Goal: Obtain resource: Obtain resource

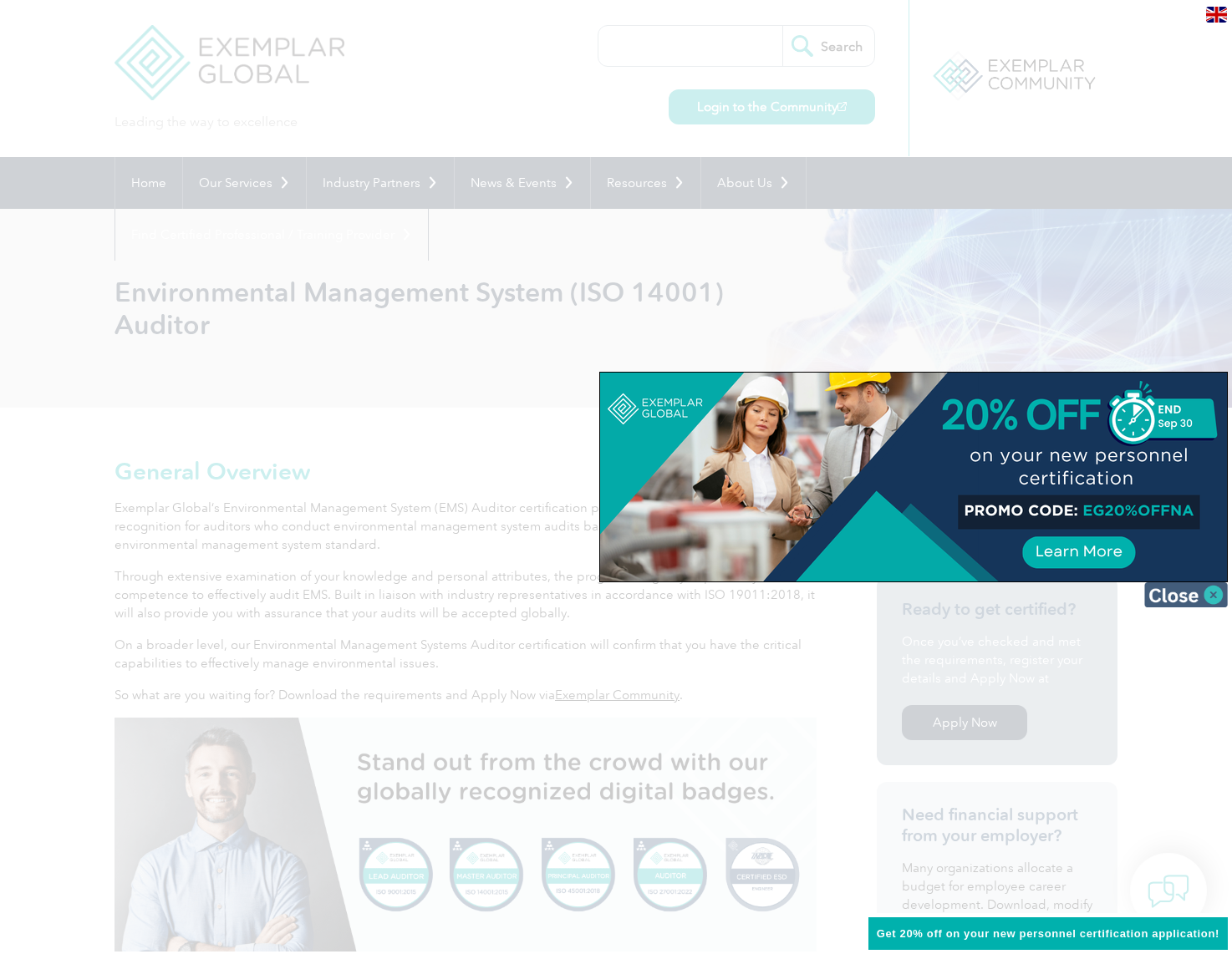
click at [1216, 600] on img at bounding box center [1186, 594] width 84 height 25
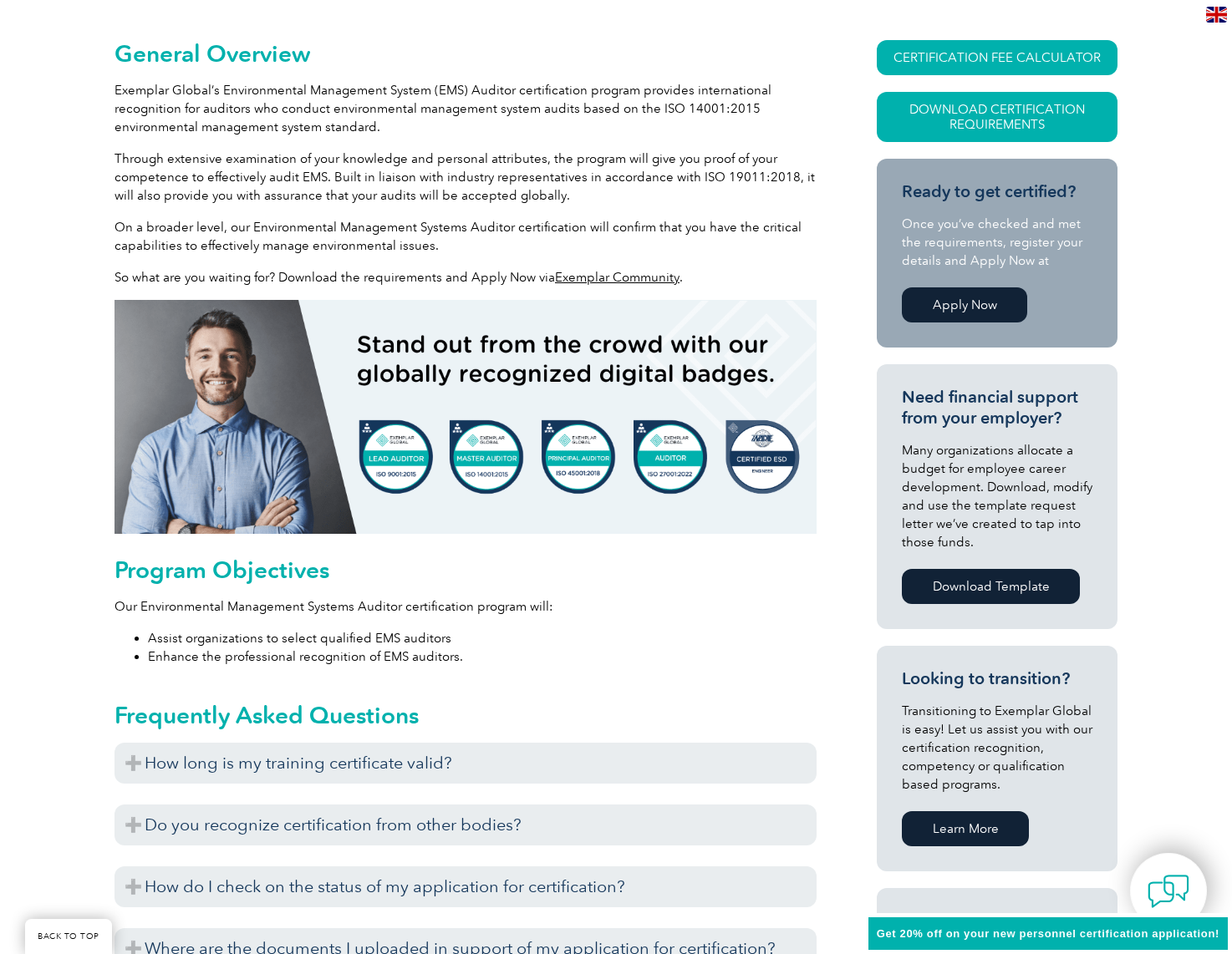
scroll to position [501, 0]
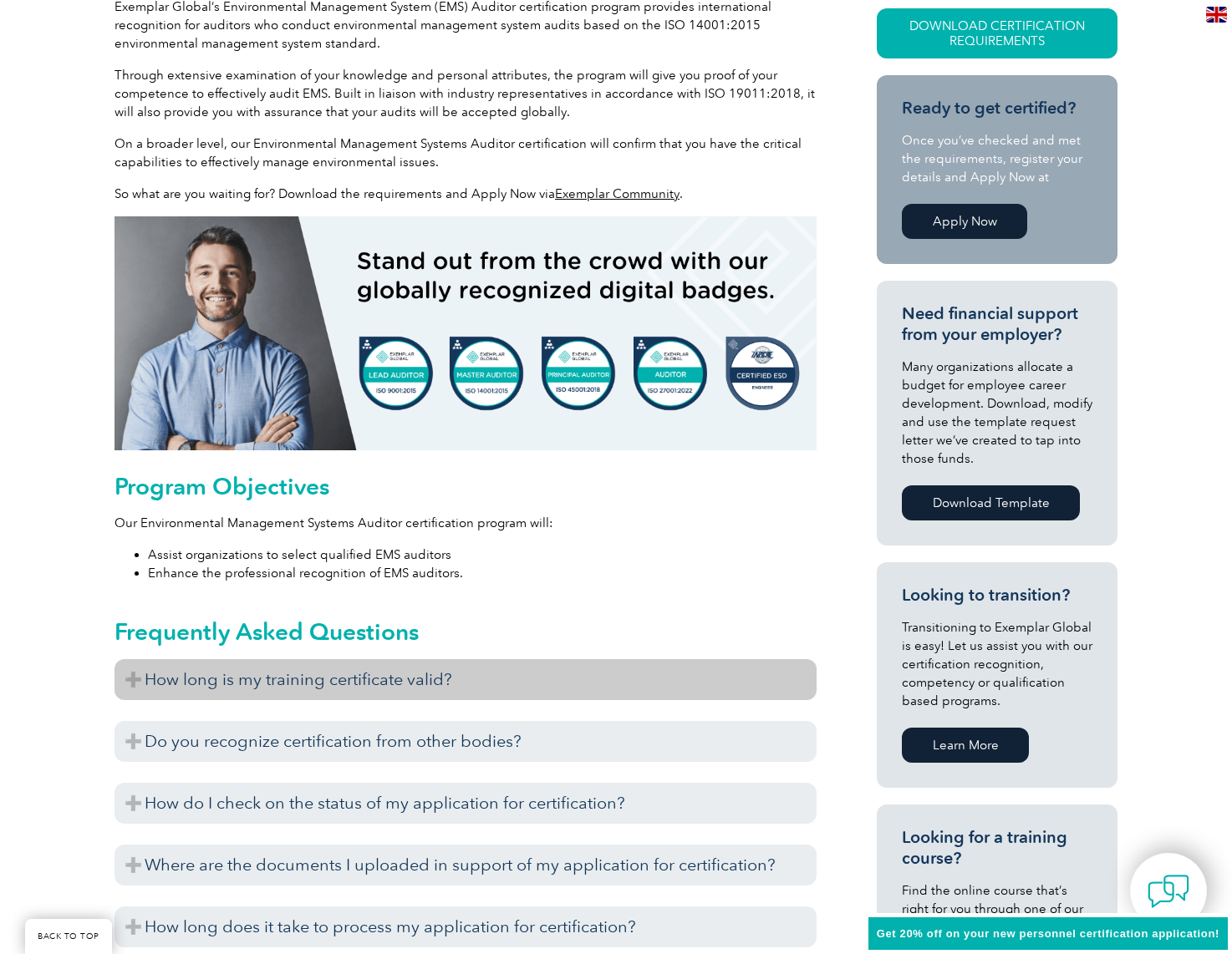
click at [388, 680] on h3 "How long is my training certificate valid?" at bounding box center [465, 678] width 702 height 41
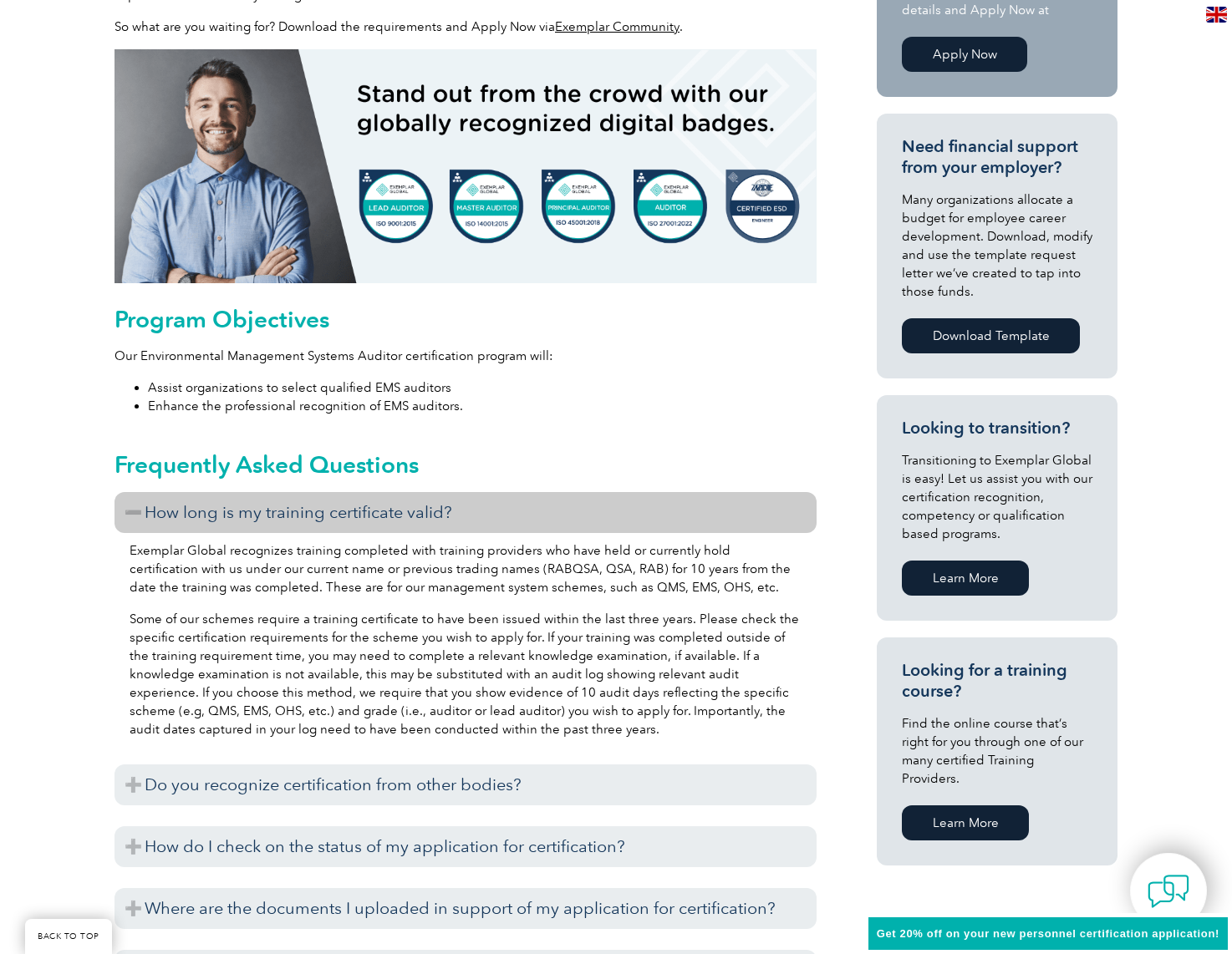
scroll to position [752, 0]
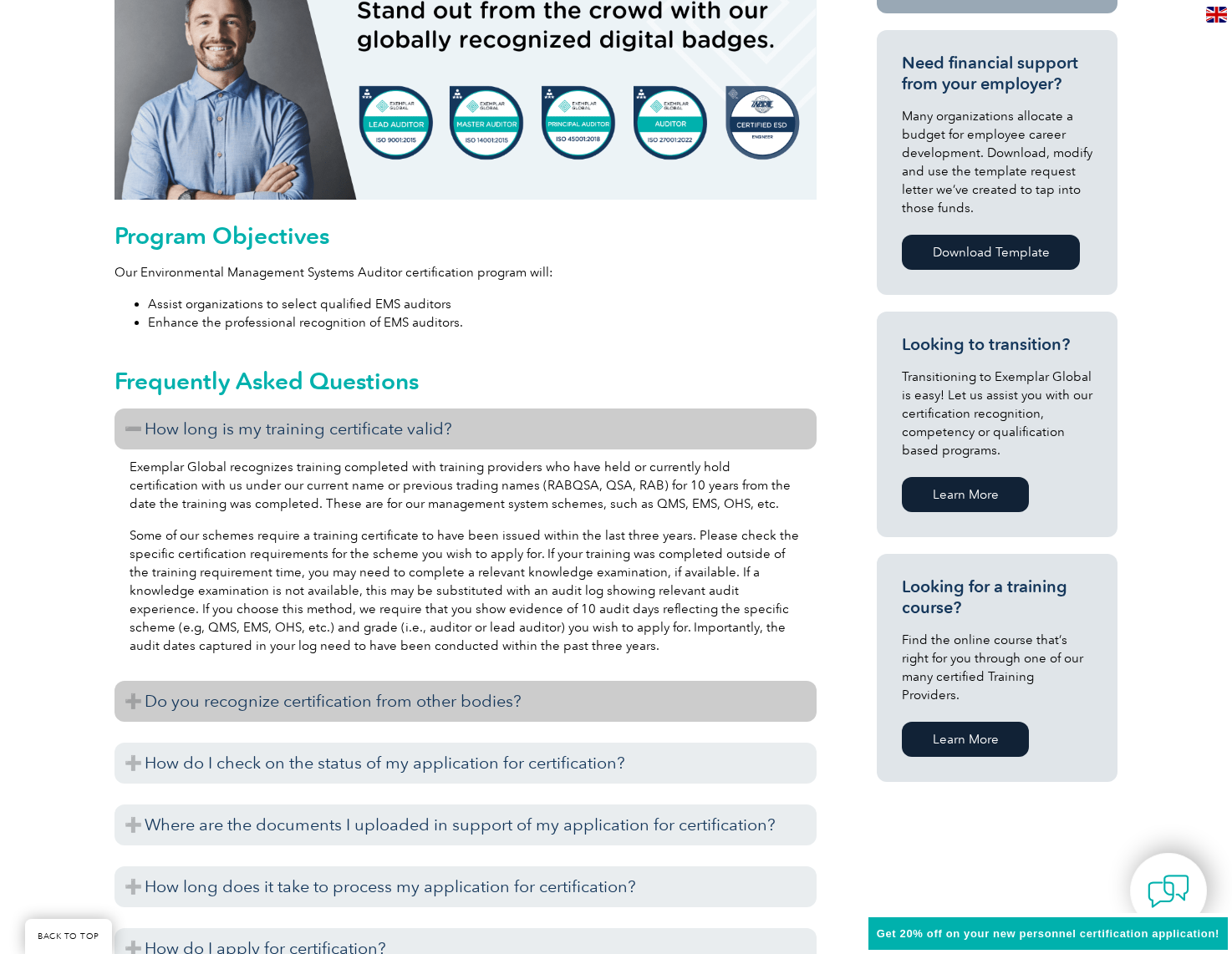
click at [154, 698] on h3 "Do you recognize certification from other bodies?" at bounding box center [465, 700] width 702 height 41
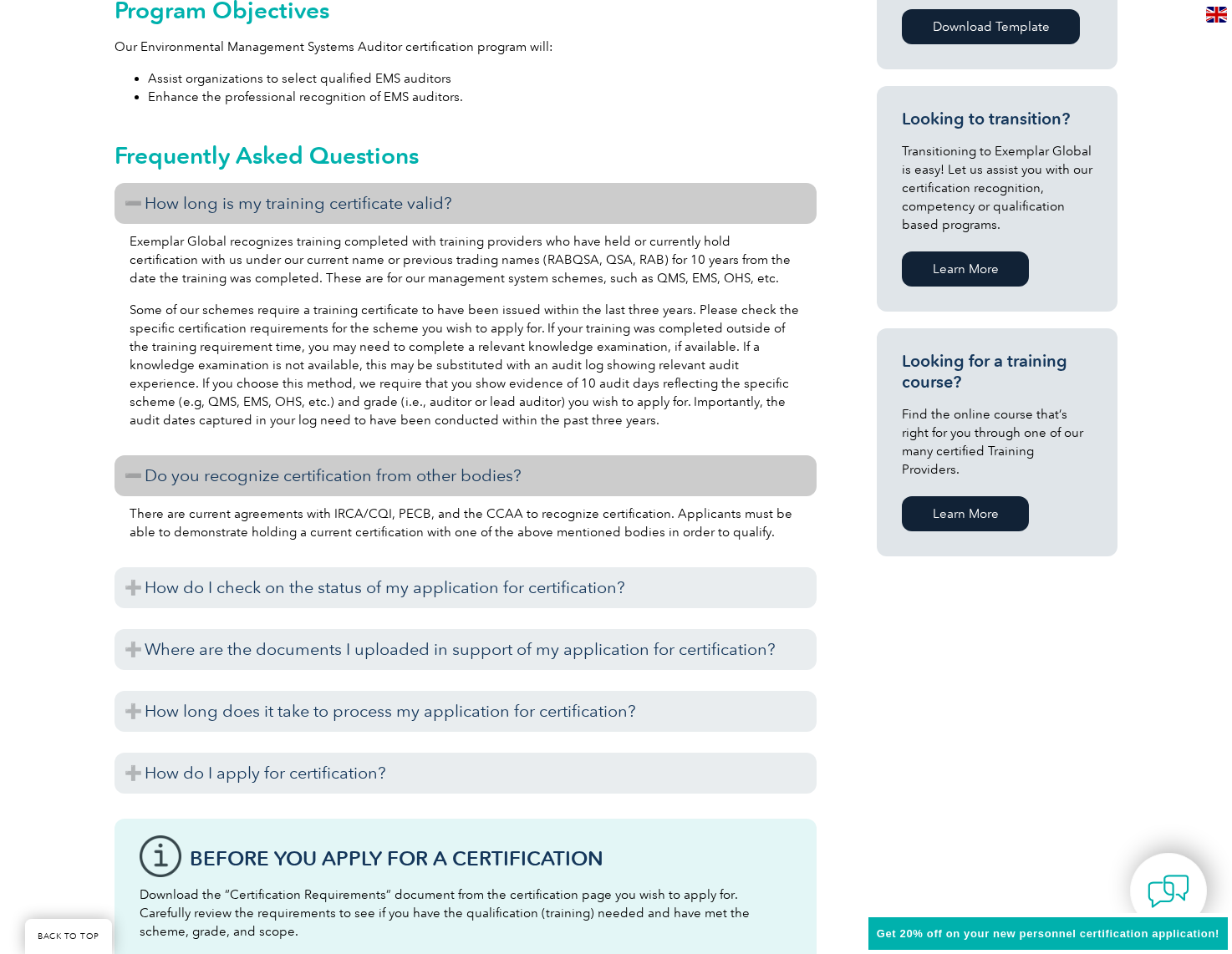
scroll to position [1002, 0]
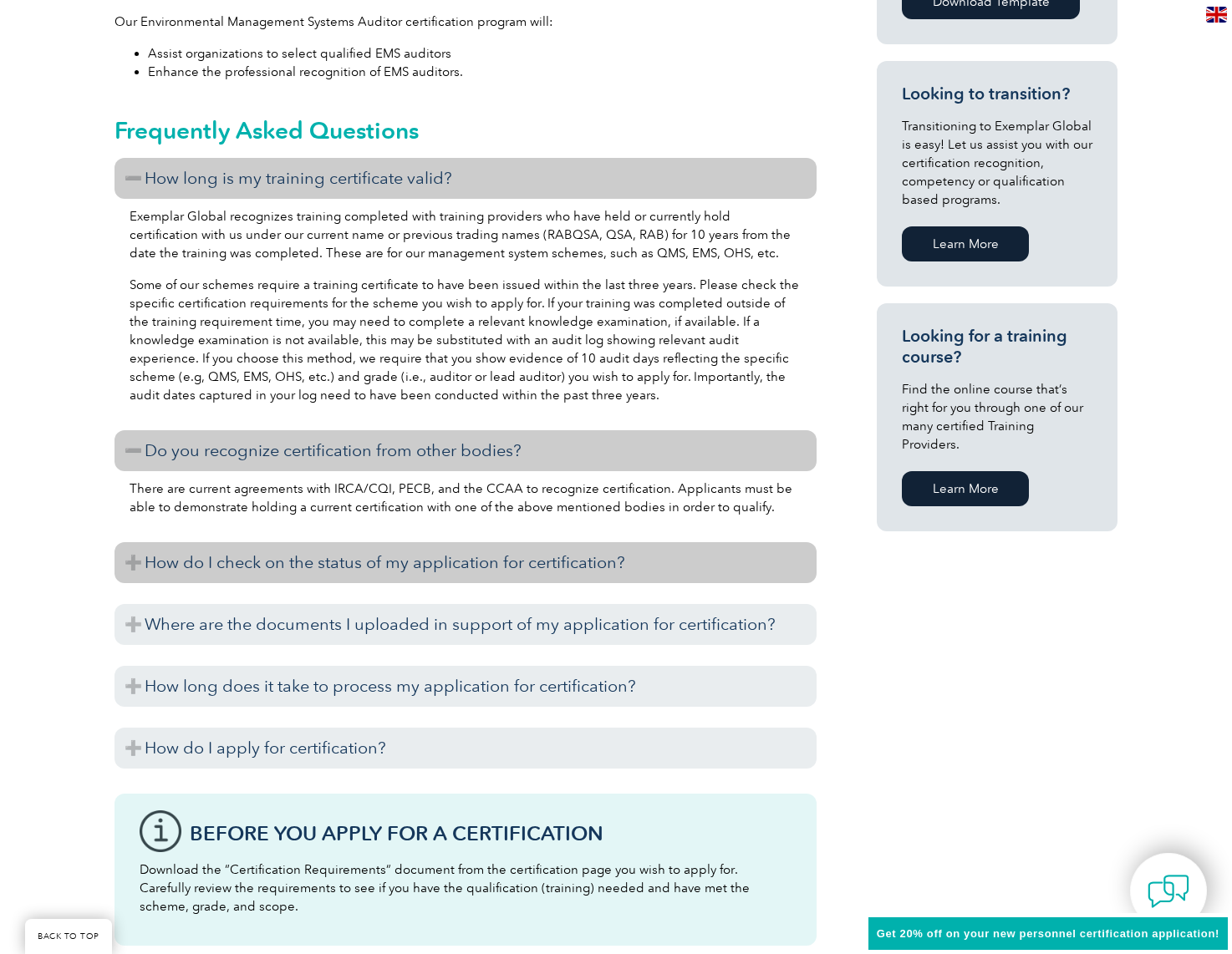
click at [257, 559] on h3 "How do I check on the status of my application for certification?" at bounding box center [465, 561] width 702 height 41
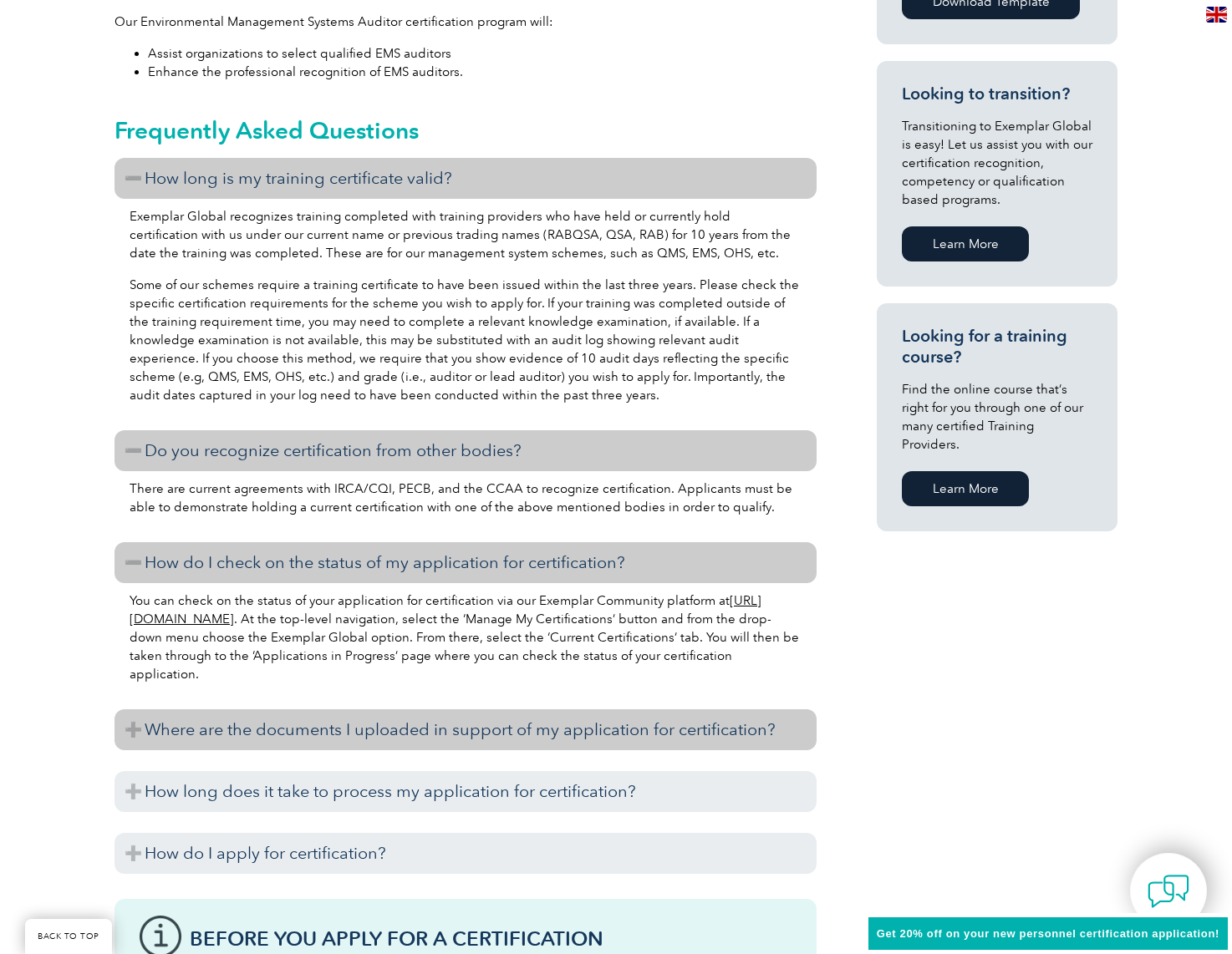
click at [193, 733] on h3 "Where are the documents I uploaded in support of my application for certificati…" at bounding box center [465, 729] width 702 height 41
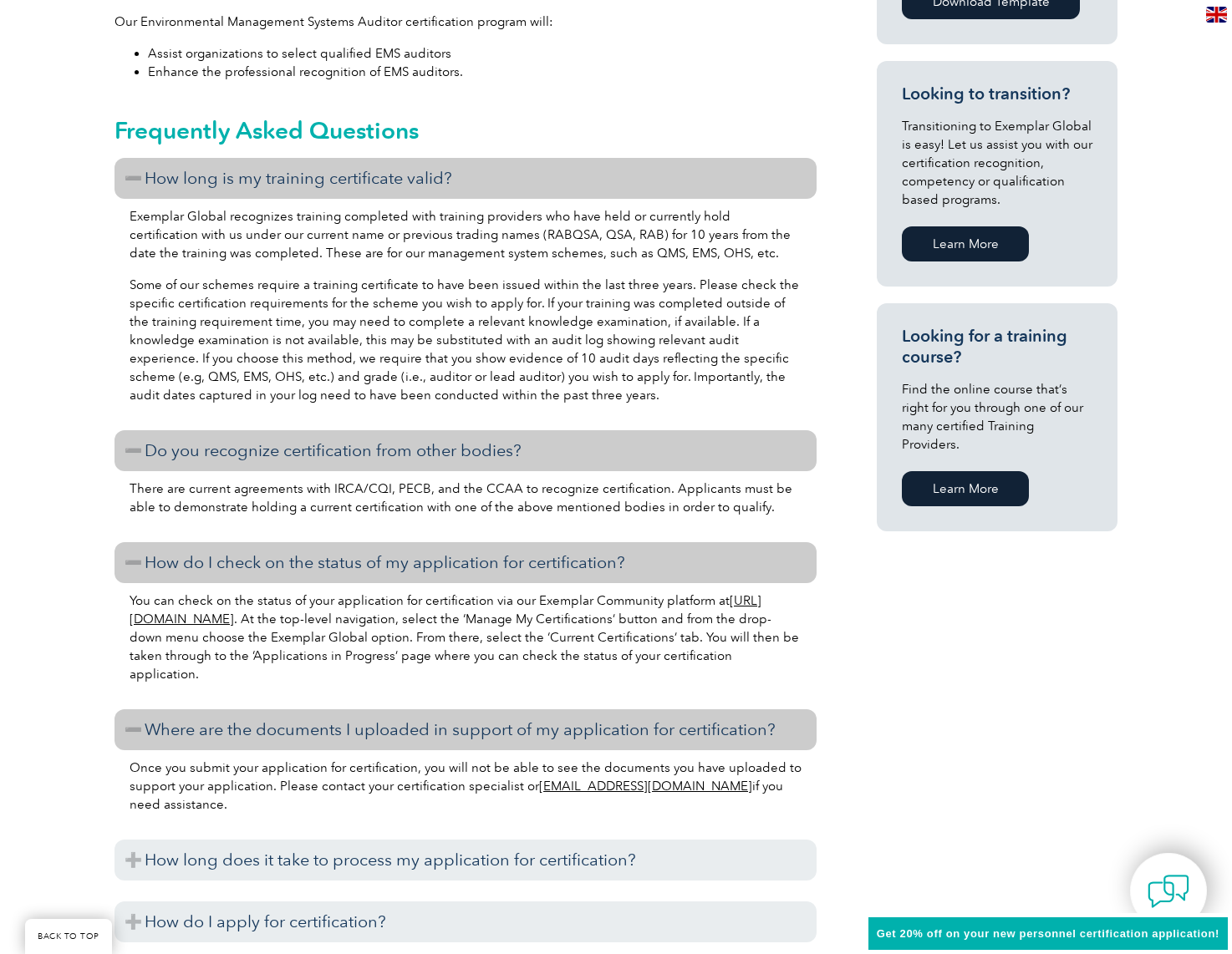
scroll to position [1086, 0]
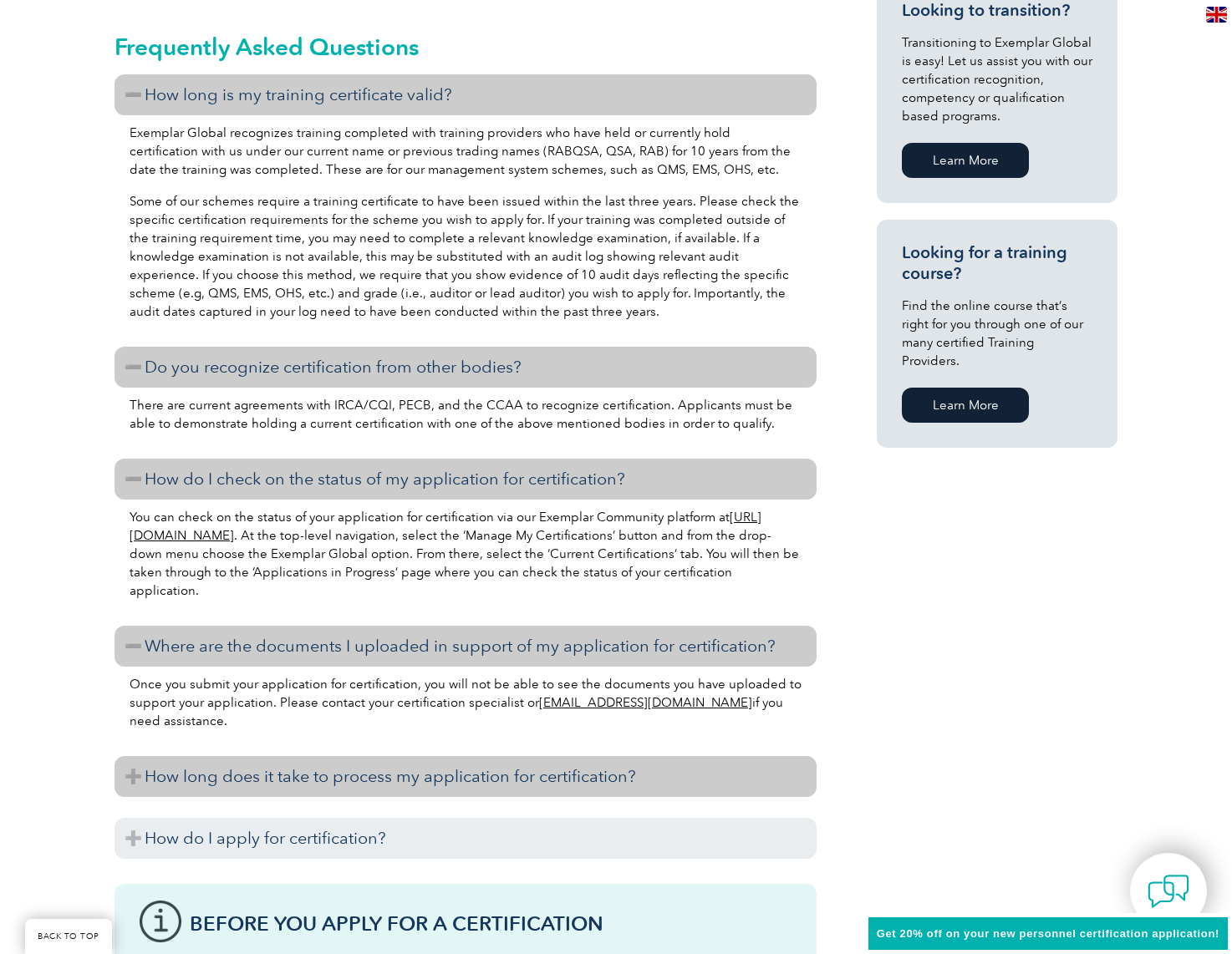
click at [196, 777] on h3 "How long does it take to process my application for certification?" at bounding box center [465, 776] width 702 height 41
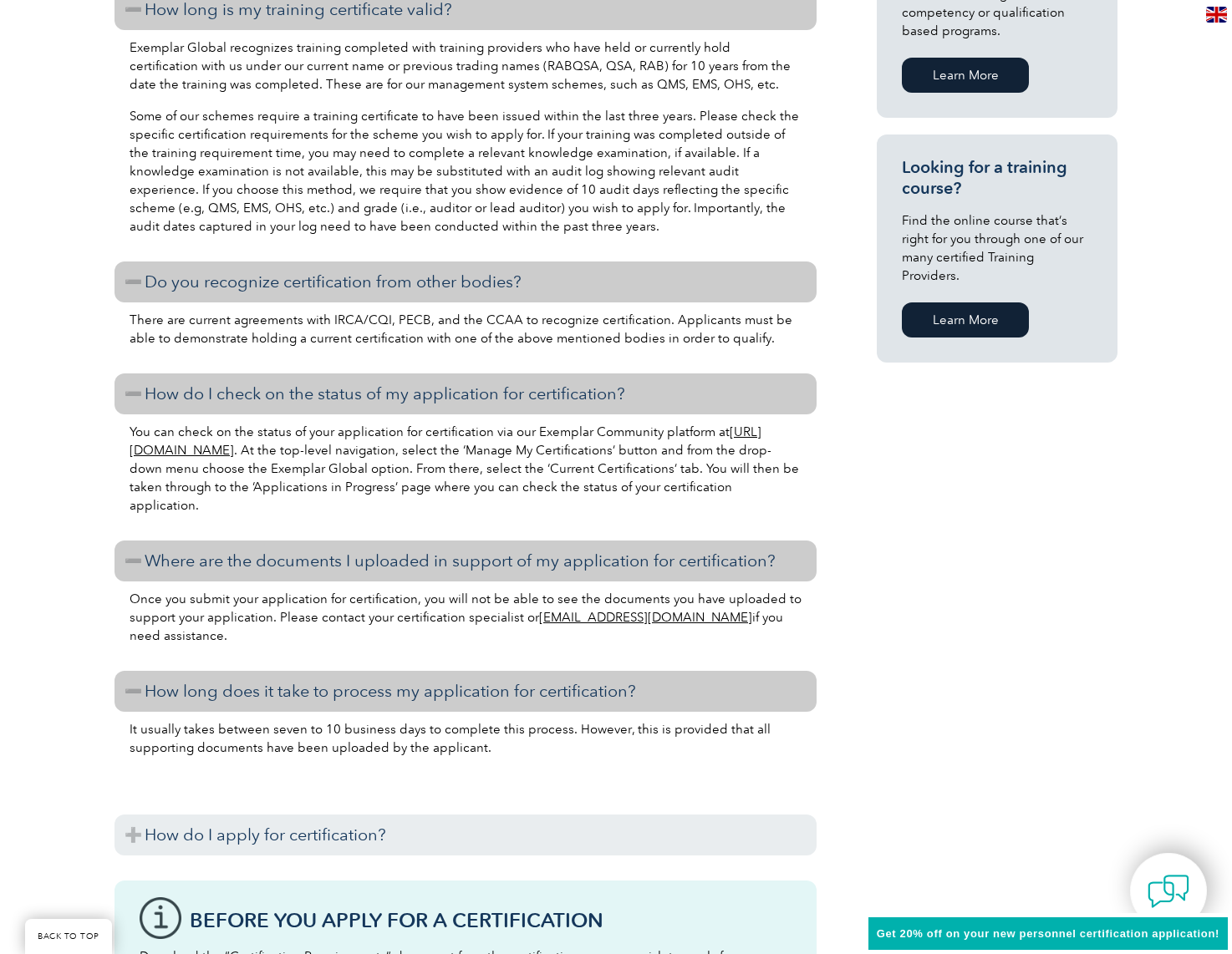
scroll to position [1336, 0]
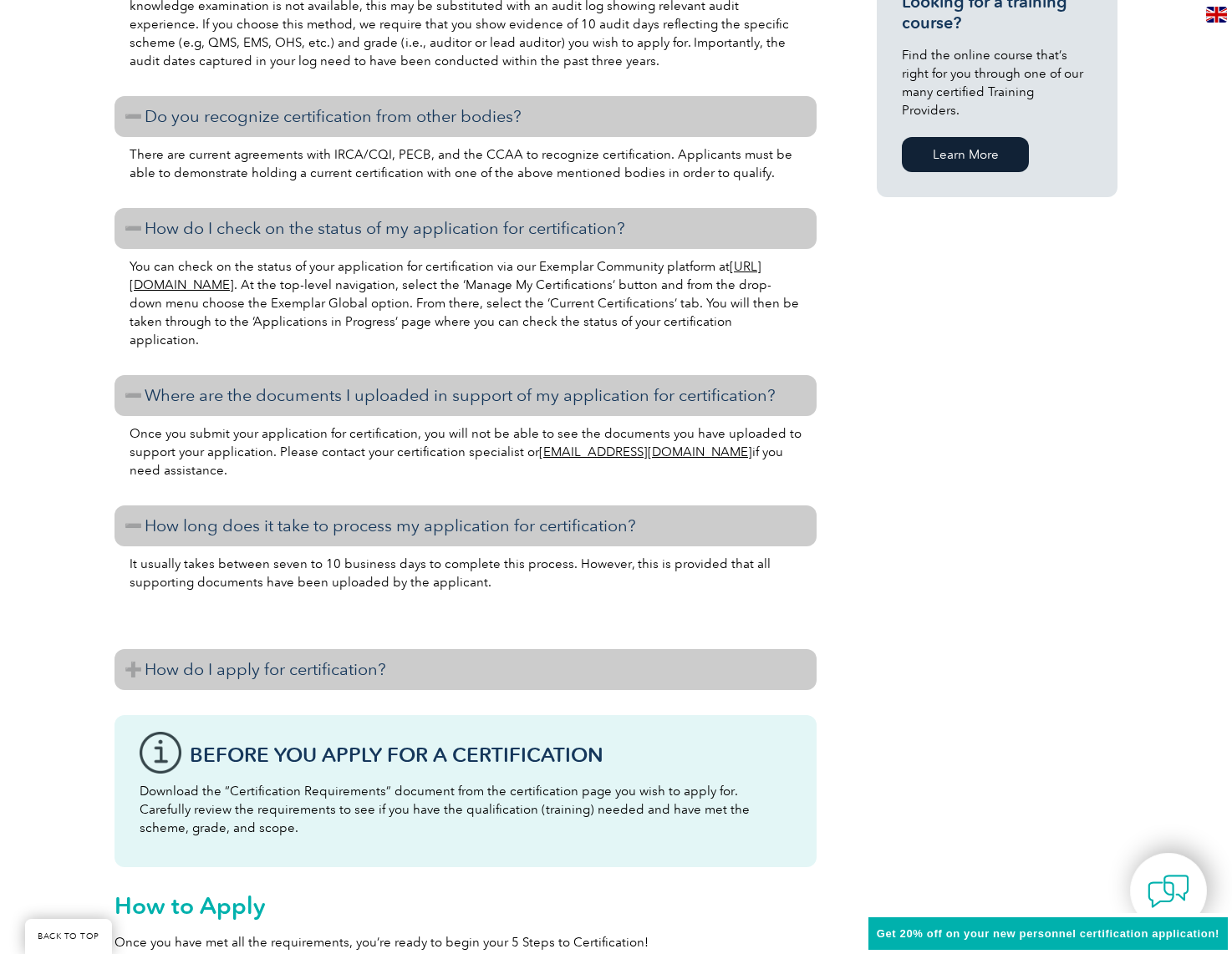
click at [205, 669] on h3 "How do I apply for certification?" at bounding box center [465, 669] width 702 height 41
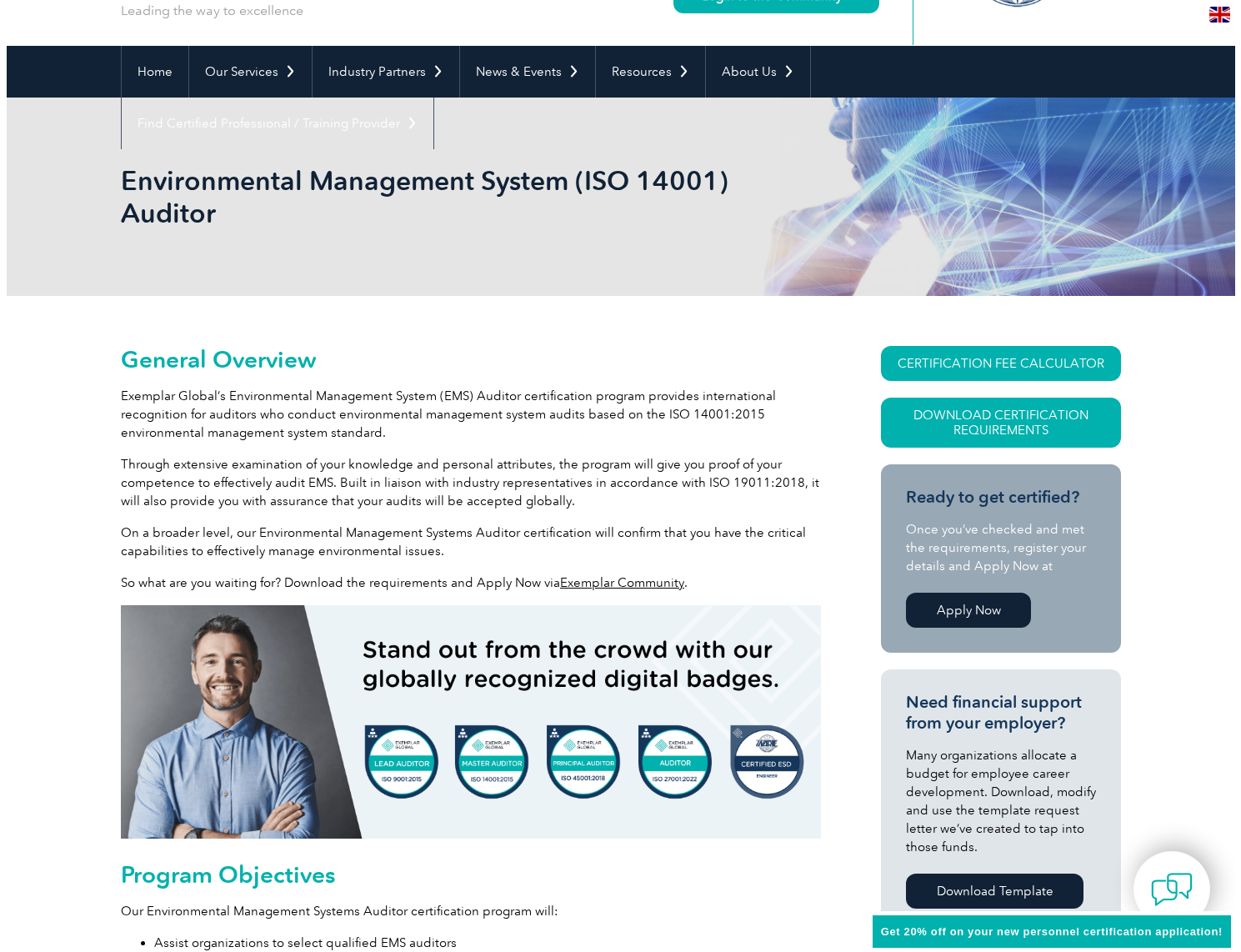
scroll to position [84, 0]
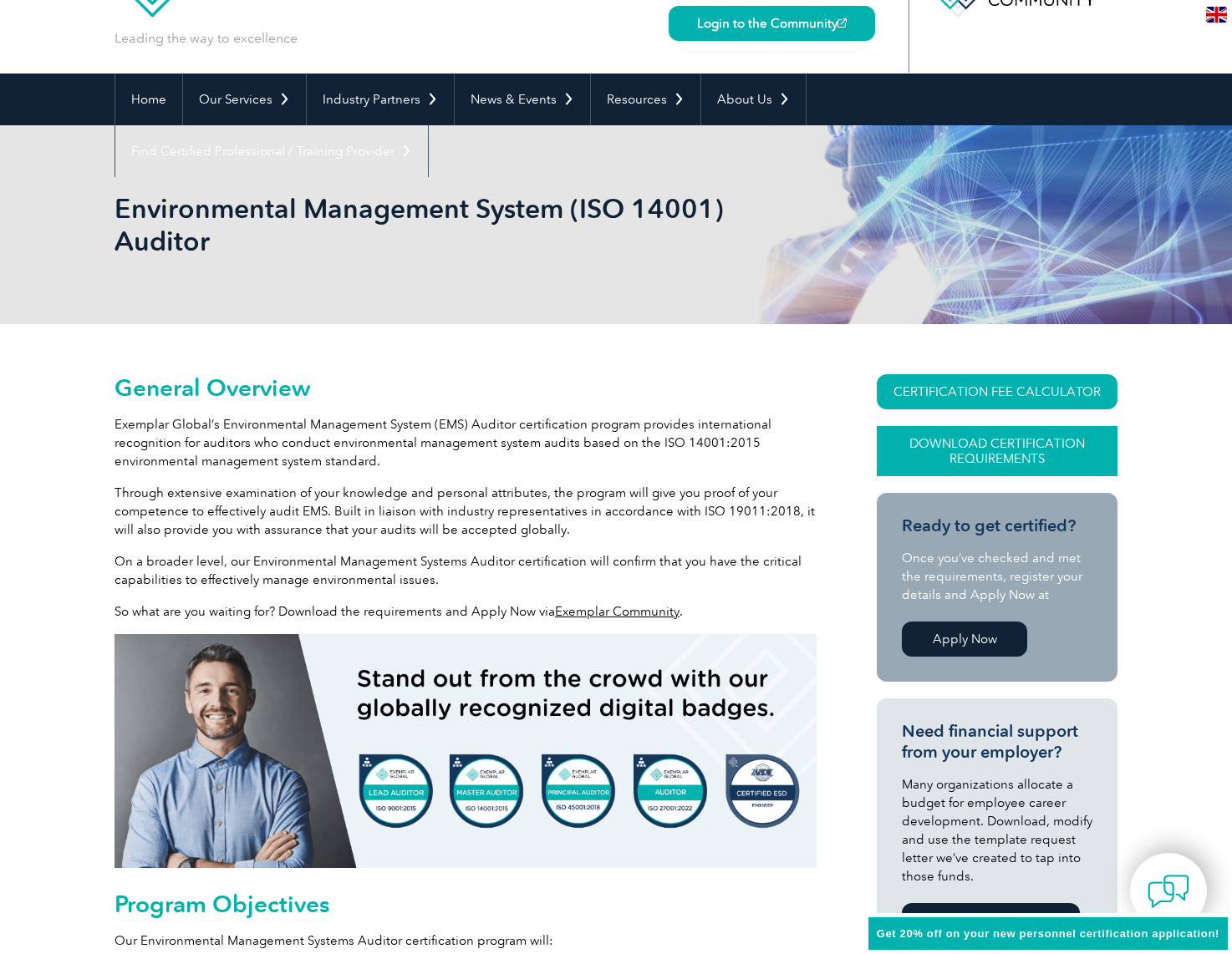
click at [1019, 455] on link "Download Certification Requirements" at bounding box center [997, 450] width 241 height 50
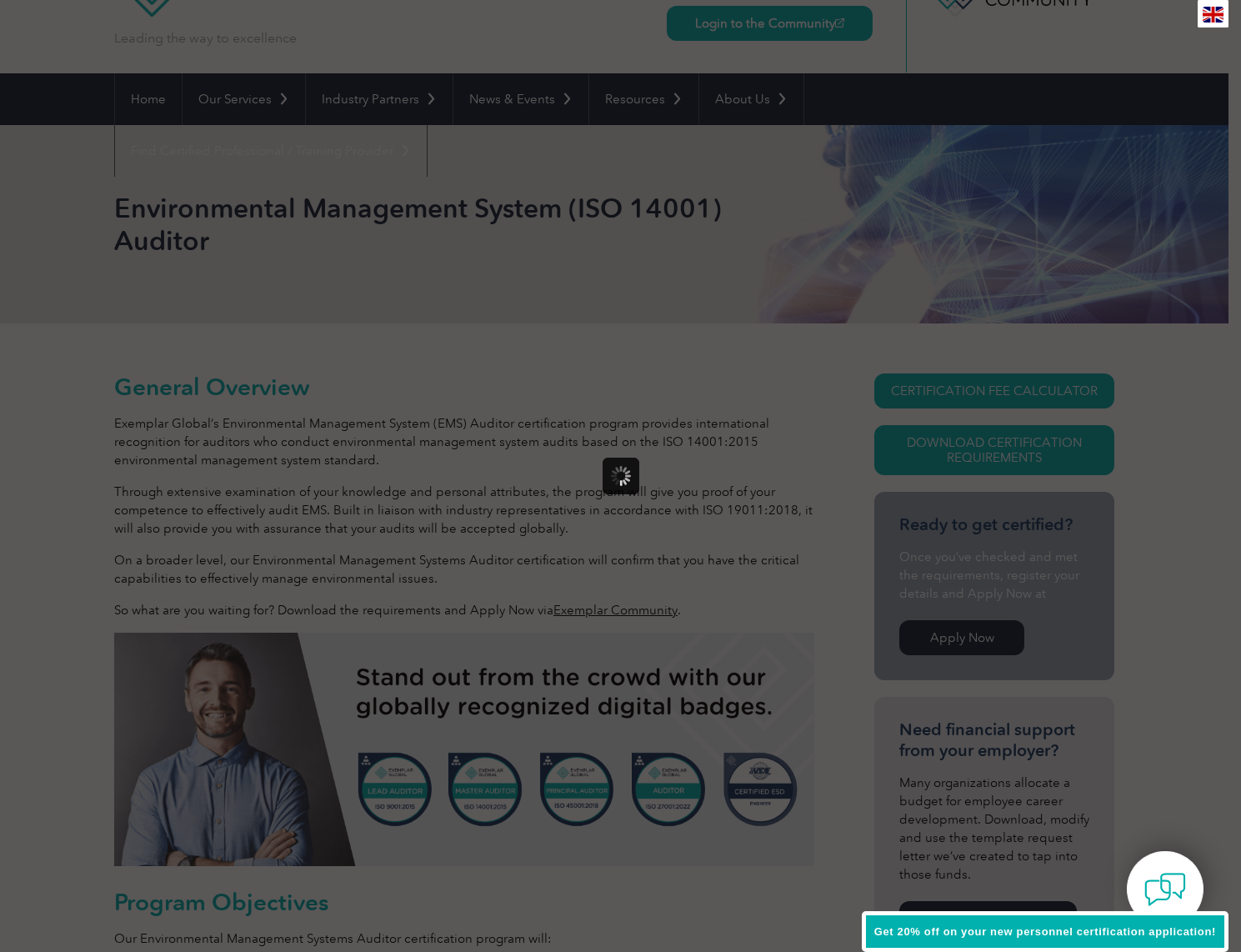
scroll to position [0, 0]
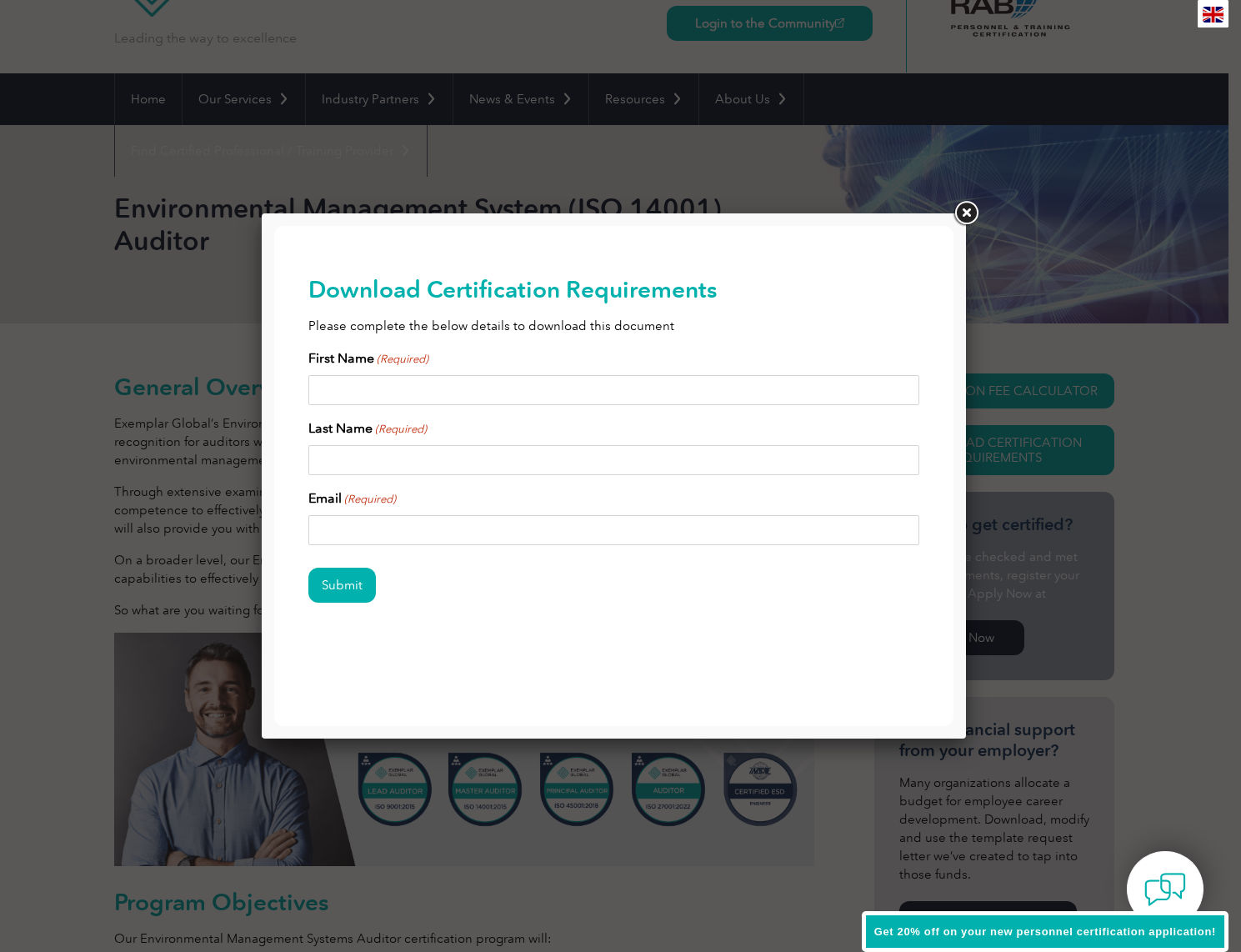
drag, startPoint x: 360, startPoint y: 388, endPoint x: 369, endPoint y: 387, distance: 9.1
click at [360, 388] on input "First Name (Required)" at bounding box center [615, 390] width 612 height 30
type input "Tanya"
type input "Gilders"
type input "tanyagilders@gmail.com"
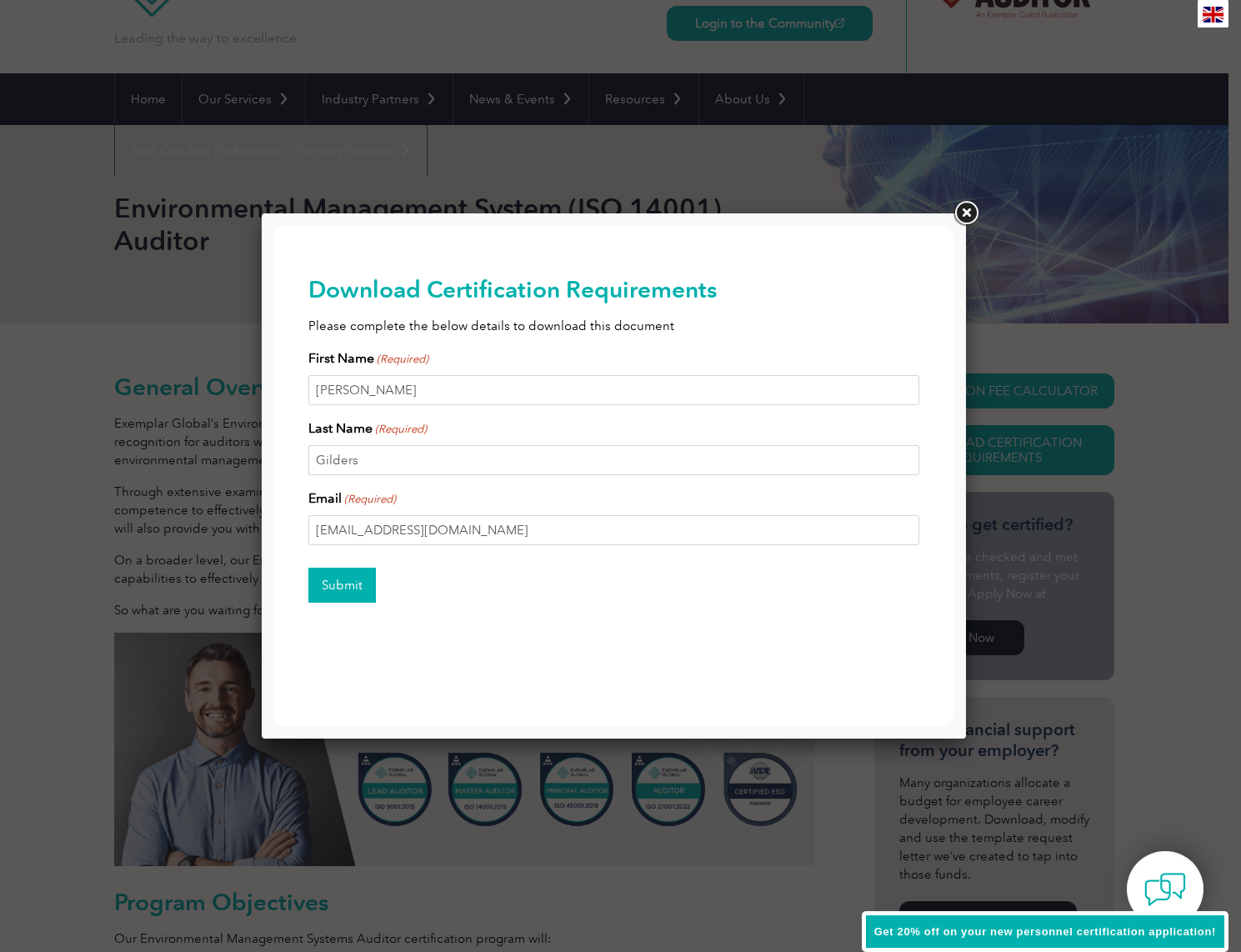
click at [343, 581] on input "Submit" at bounding box center [343, 585] width 68 height 35
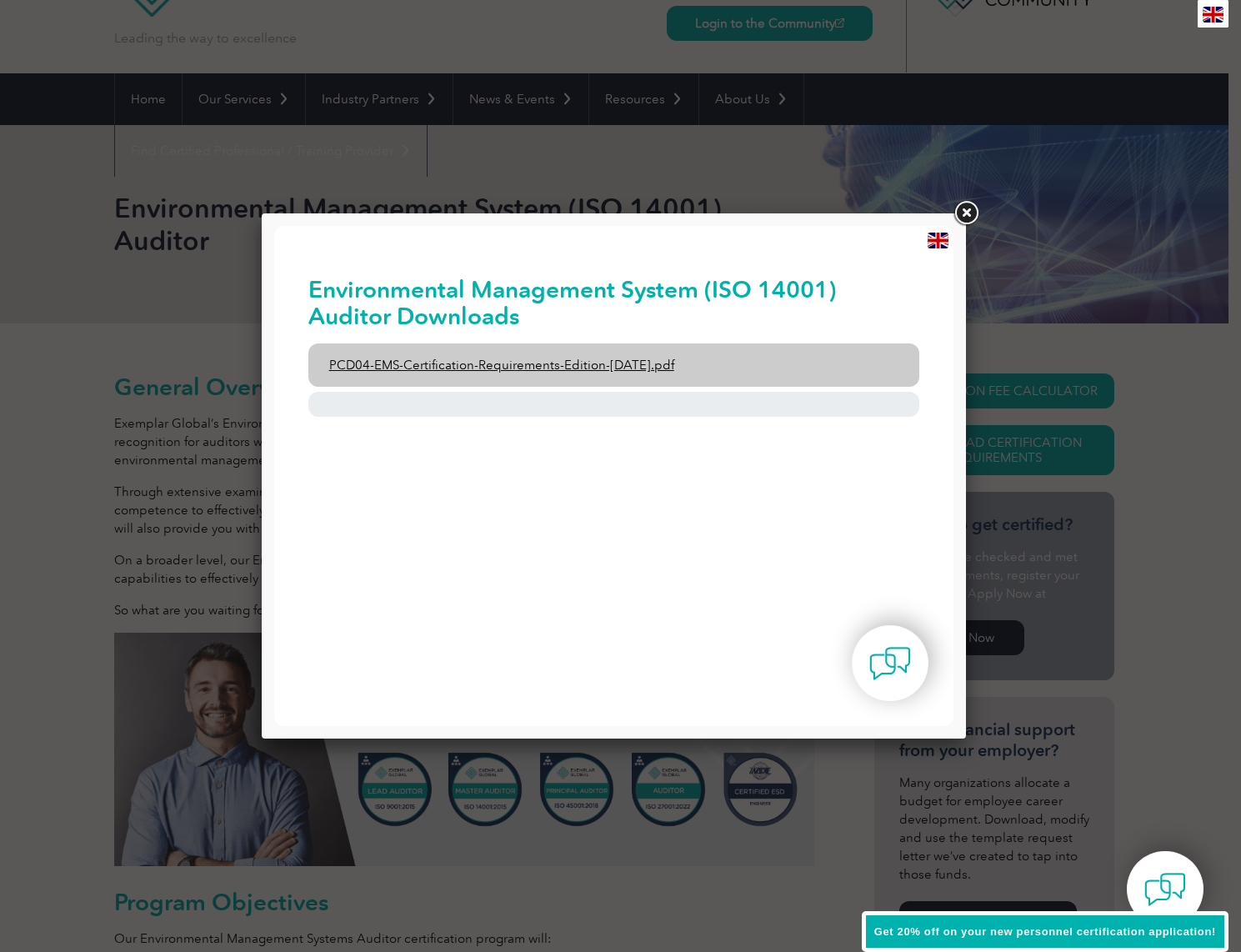
click at [429, 363] on link "PCD04-EMS-Certification-Requirements-Edition-2-April-2022.pdf" at bounding box center [615, 365] width 612 height 43
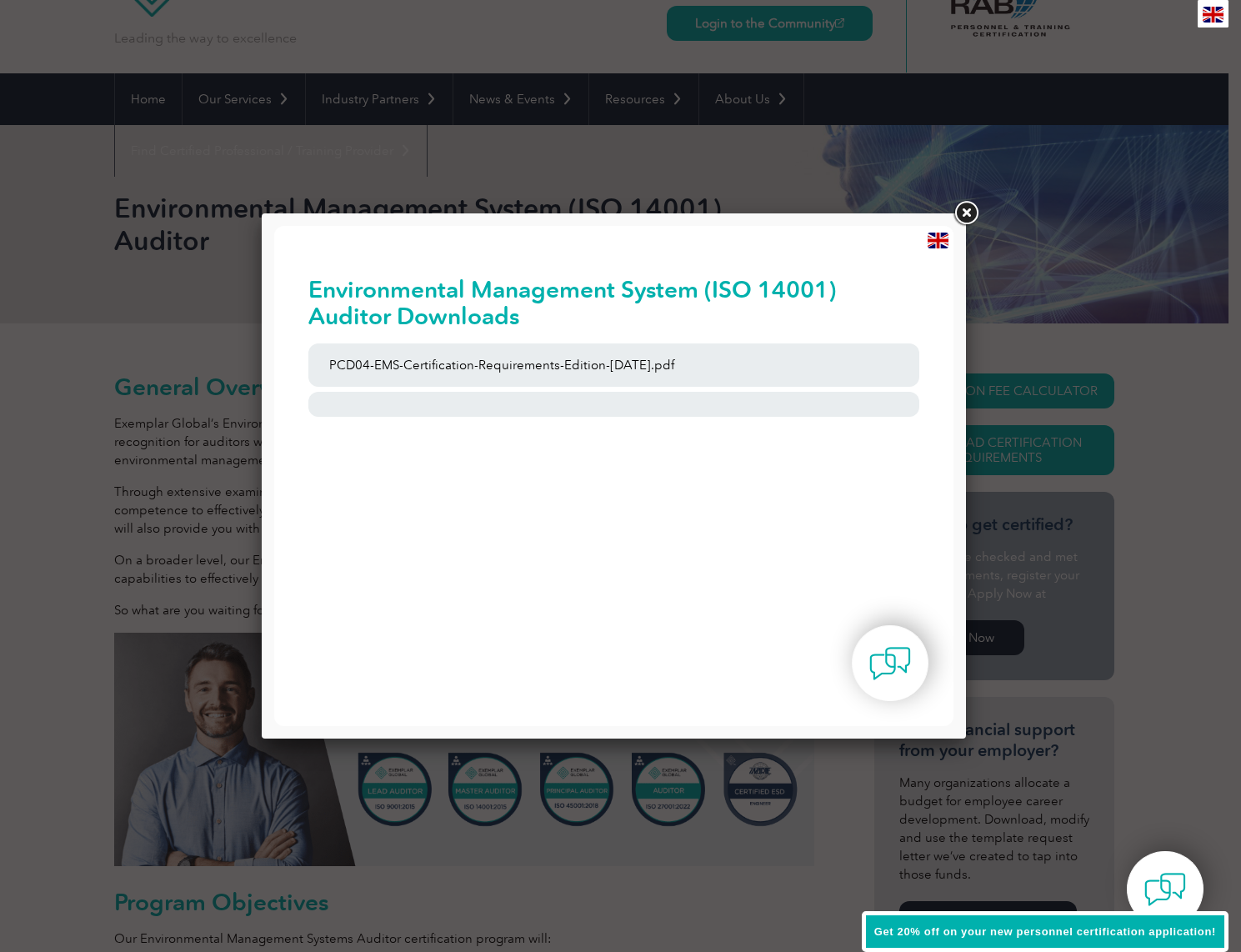
click at [970, 218] on link at bounding box center [966, 214] width 30 height 30
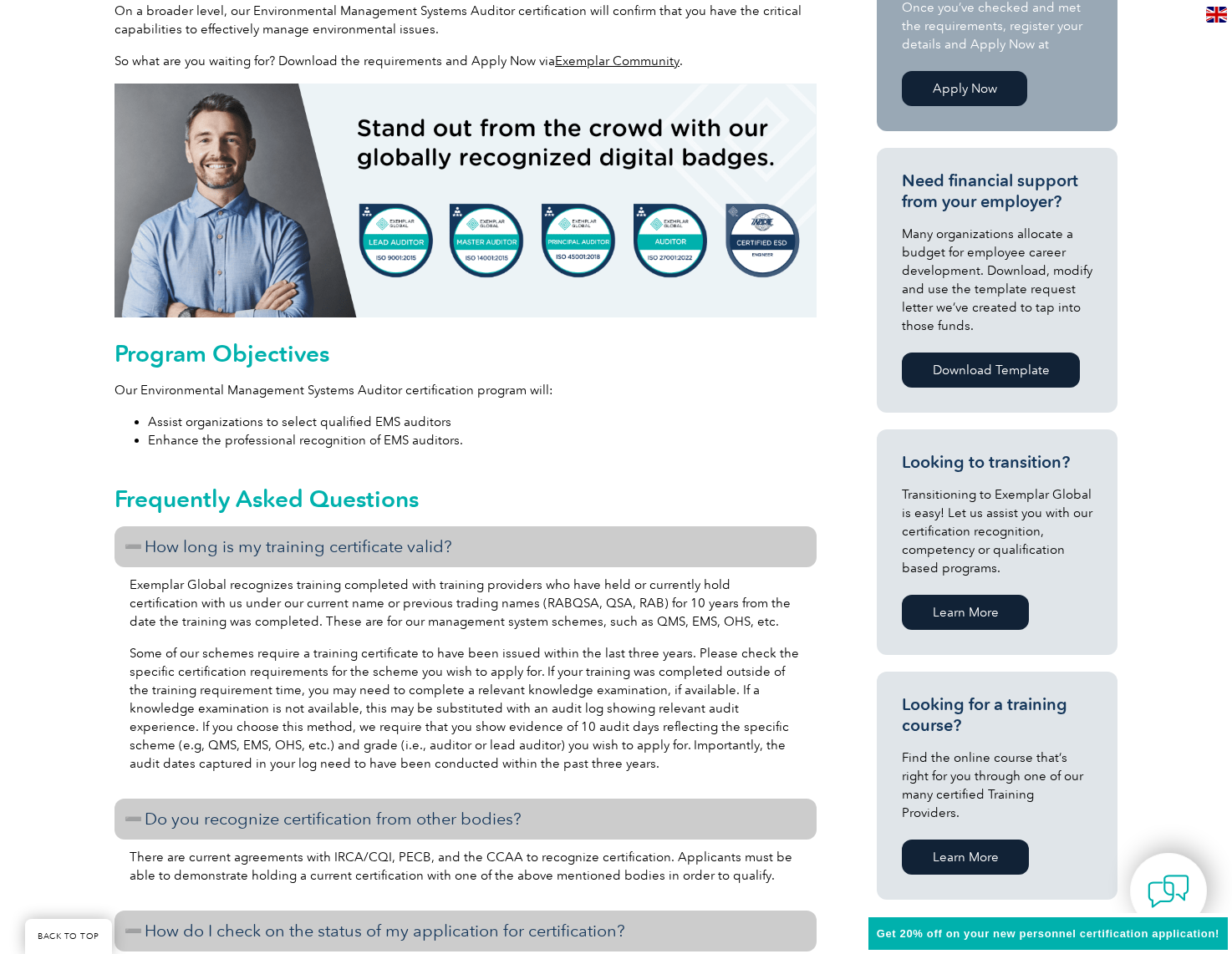
scroll to position [668, 0]
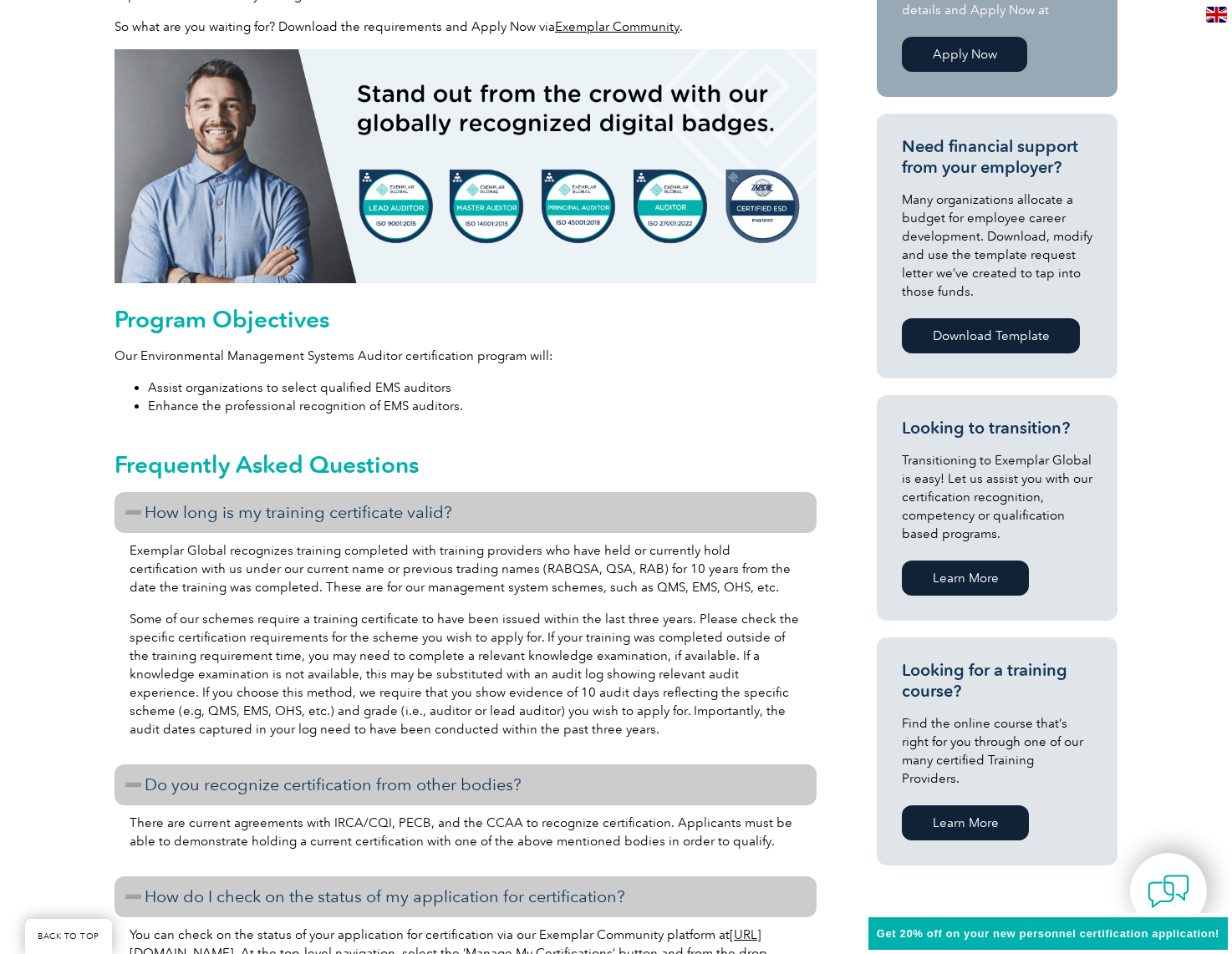
click at [986, 578] on link "Learn More" at bounding box center [965, 577] width 127 height 35
click at [966, 806] on link "Learn More" at bounding box center [965, 822] width 127 height 35
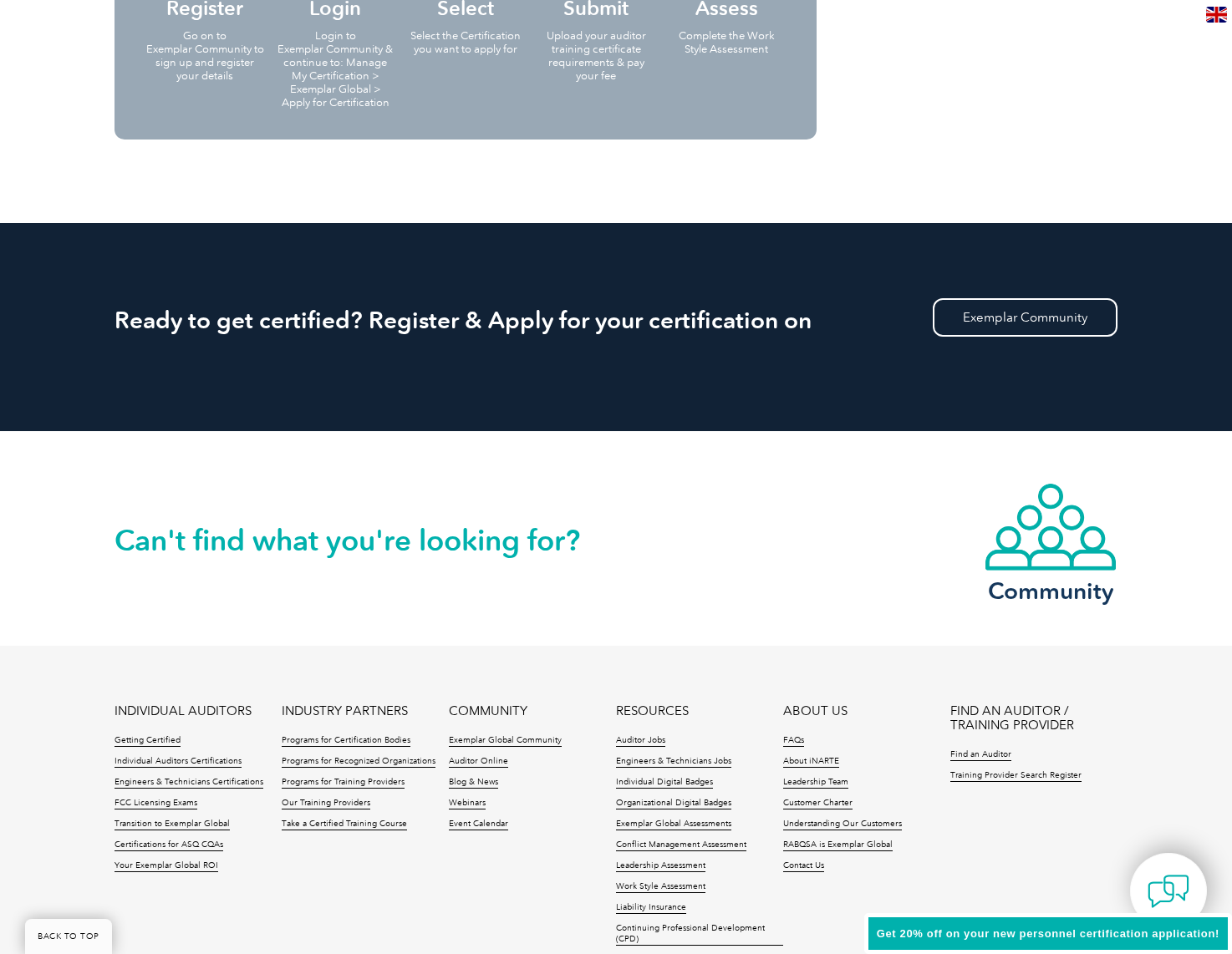
scroll to position [3341, 0]
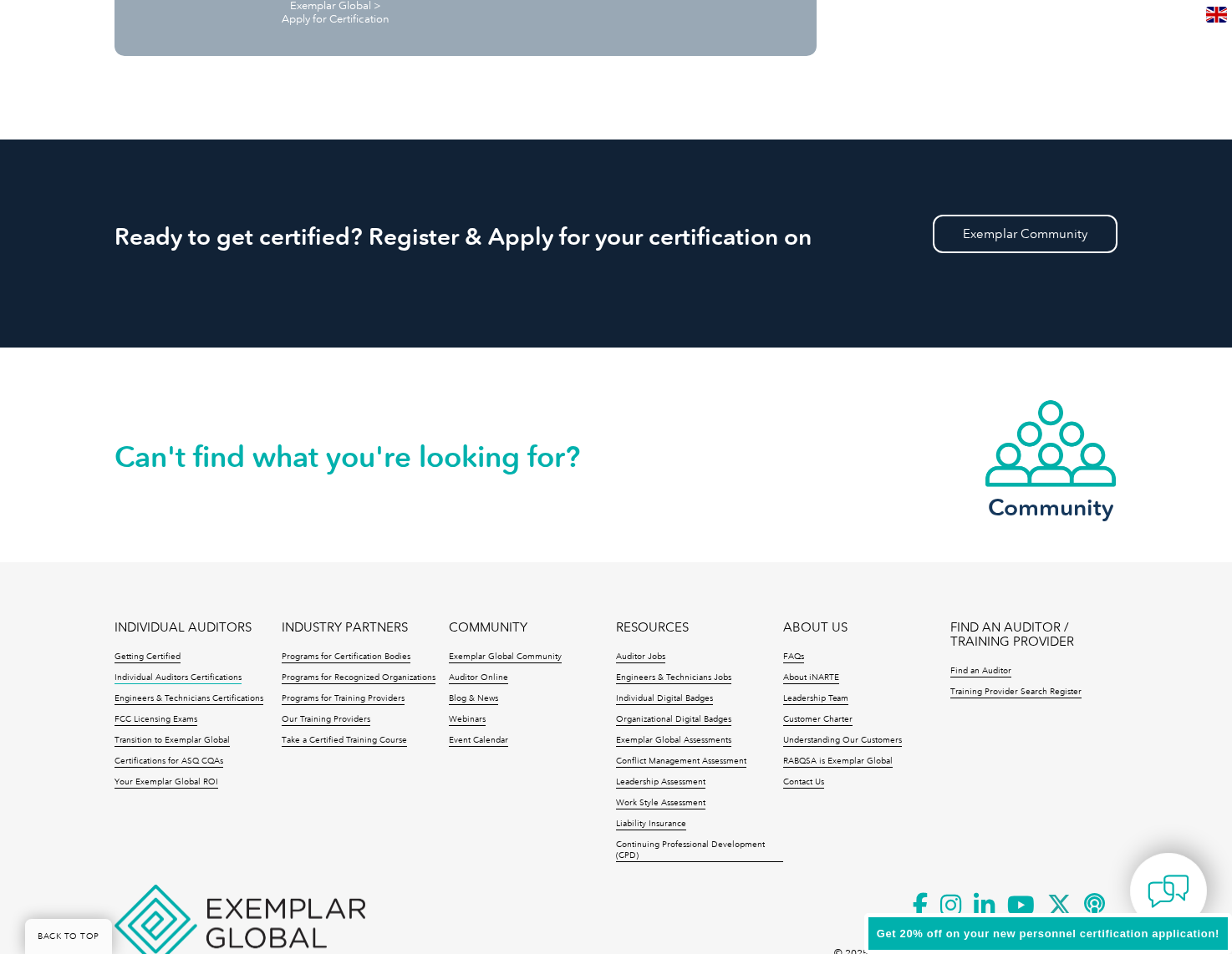
click at [187, 674] on link "Individual Auditors Certifications" at bounding box center [177, 678] width 127 height 11
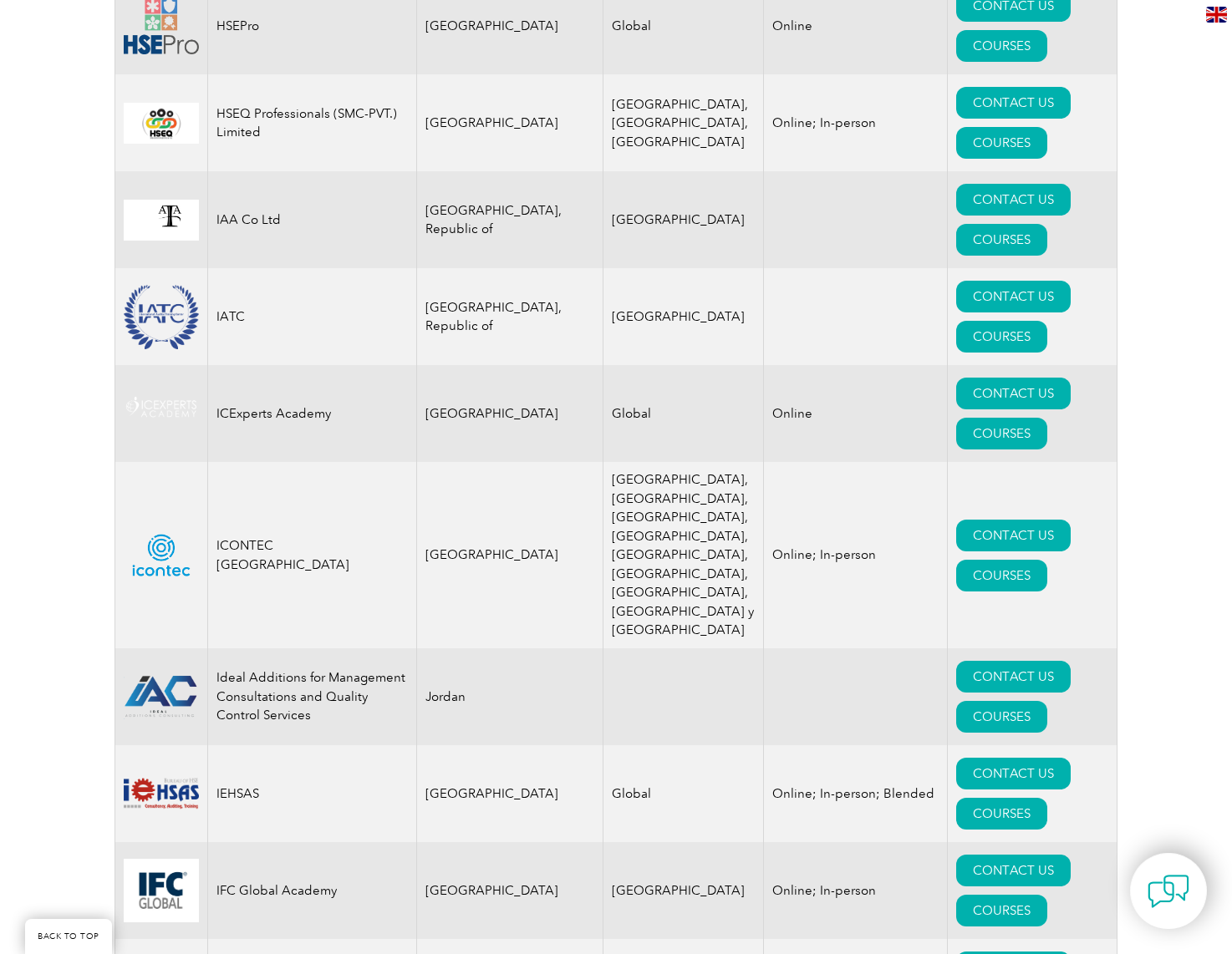
scroll to position [11109, 0]
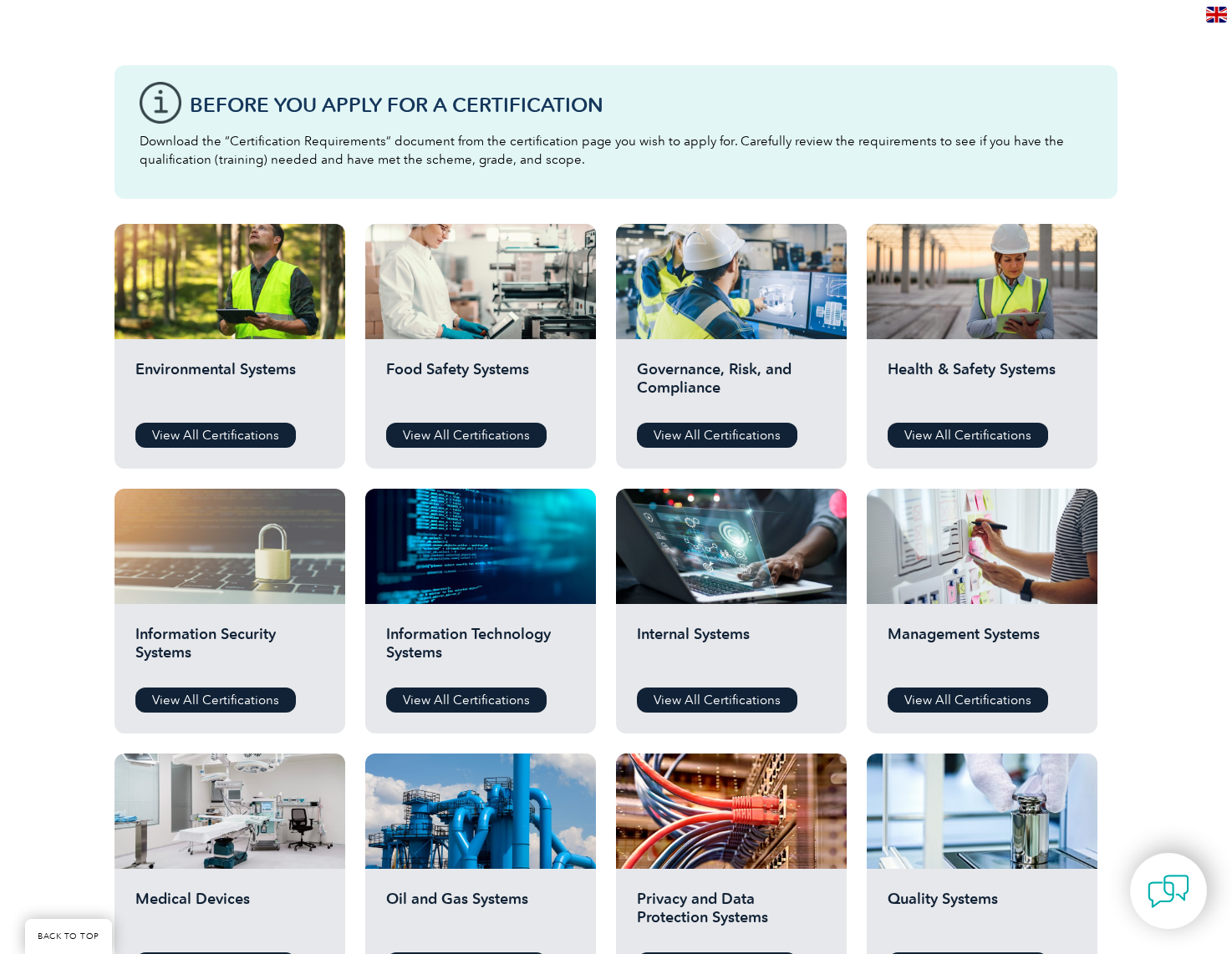
scroll to position [373, 0]
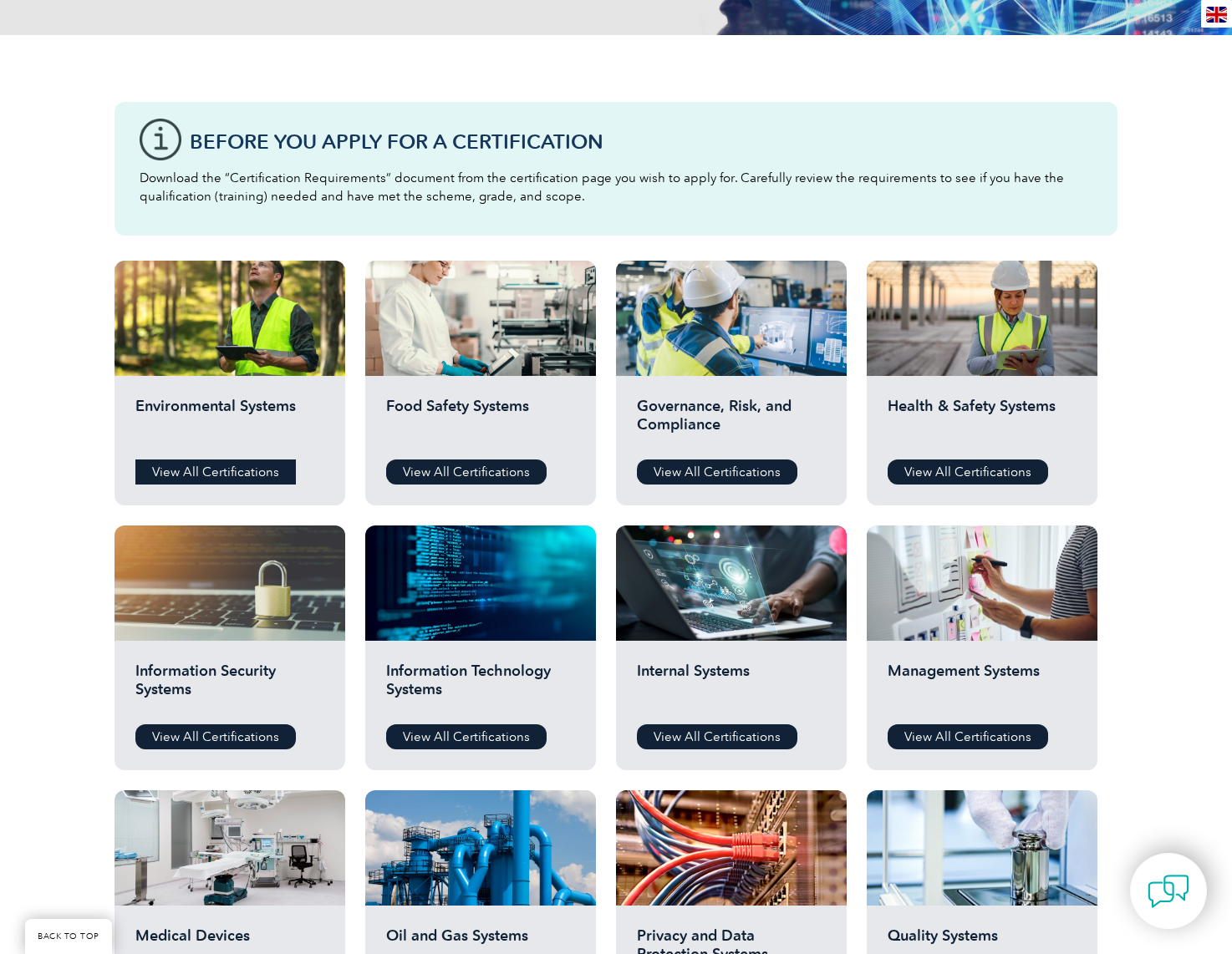
click at [222, 468] on link "View All Certifications" at bounding box center [215, 472] width 160 height 25
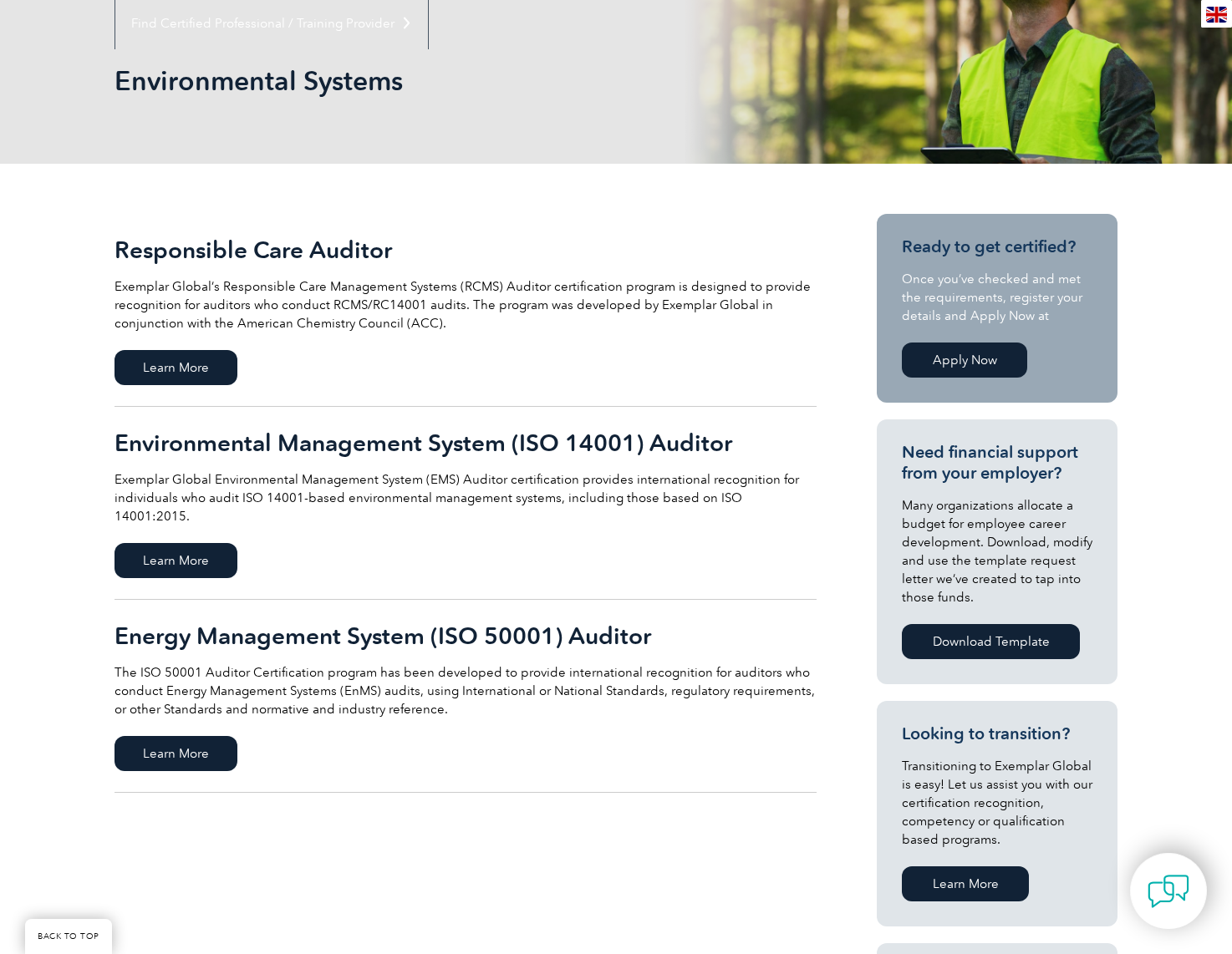
scroll to position [501, 0]
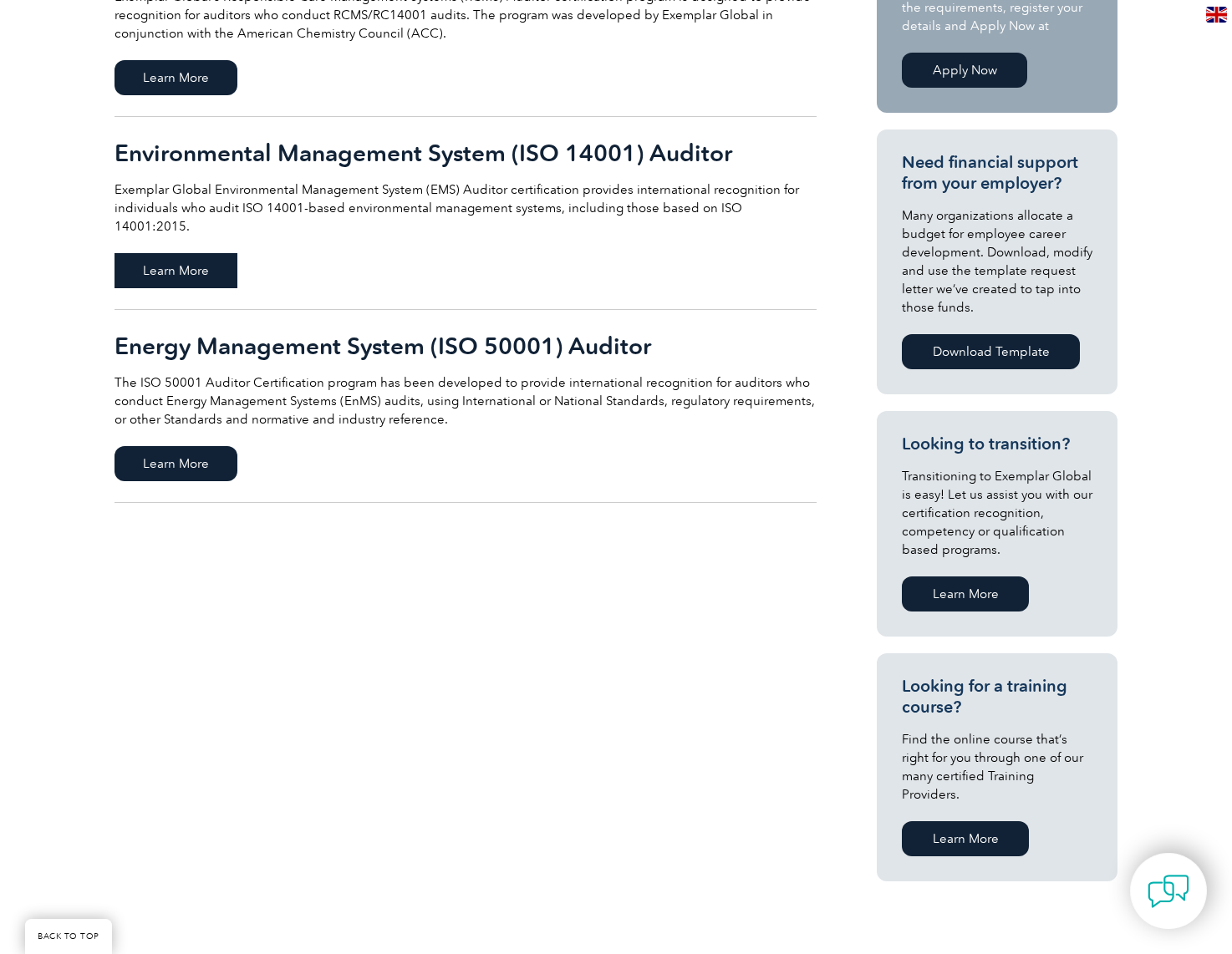
click at [206, 253] on span "Learn More" at bounding box center [176, 270] width 123 height 35
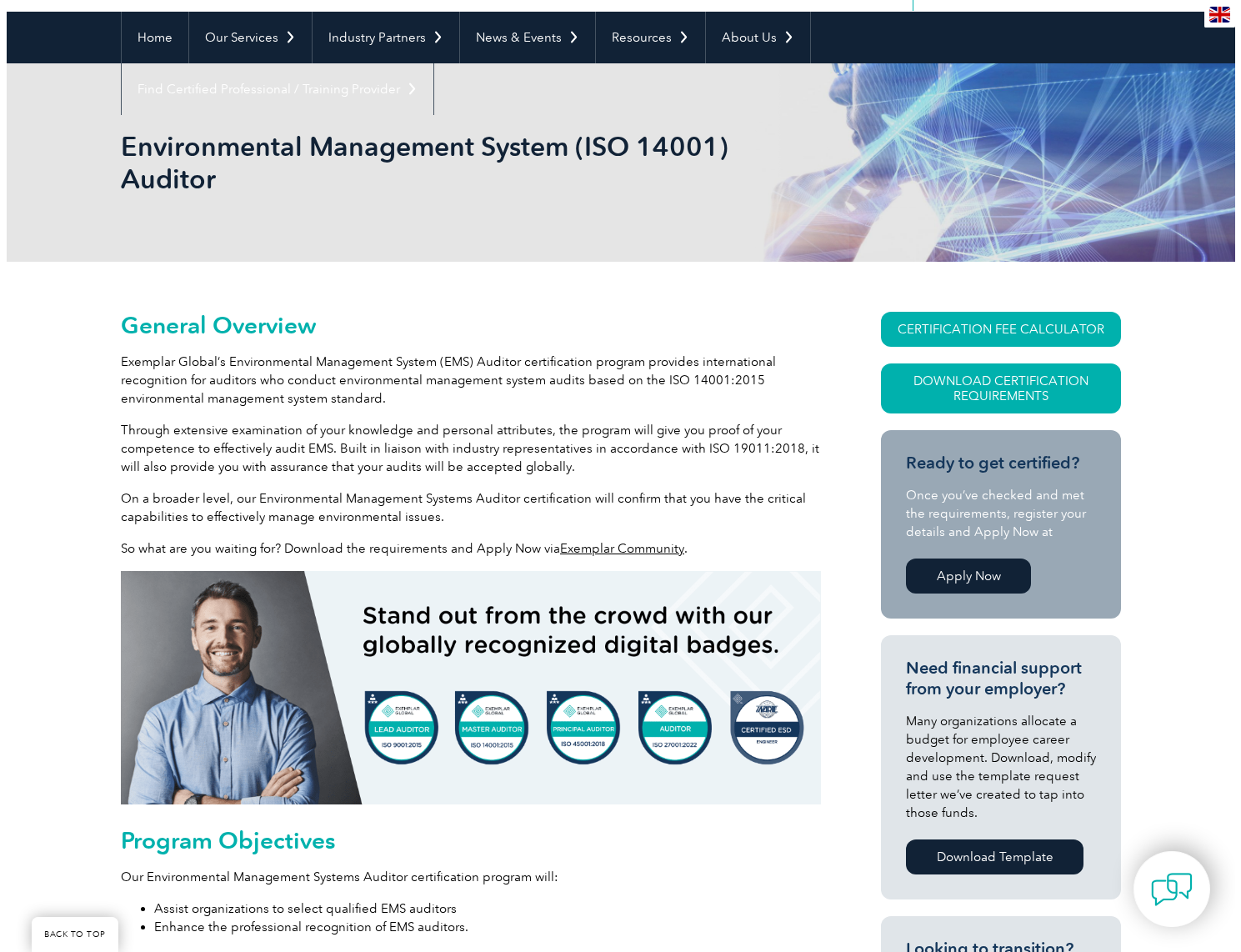
scroll to position [167, 0]
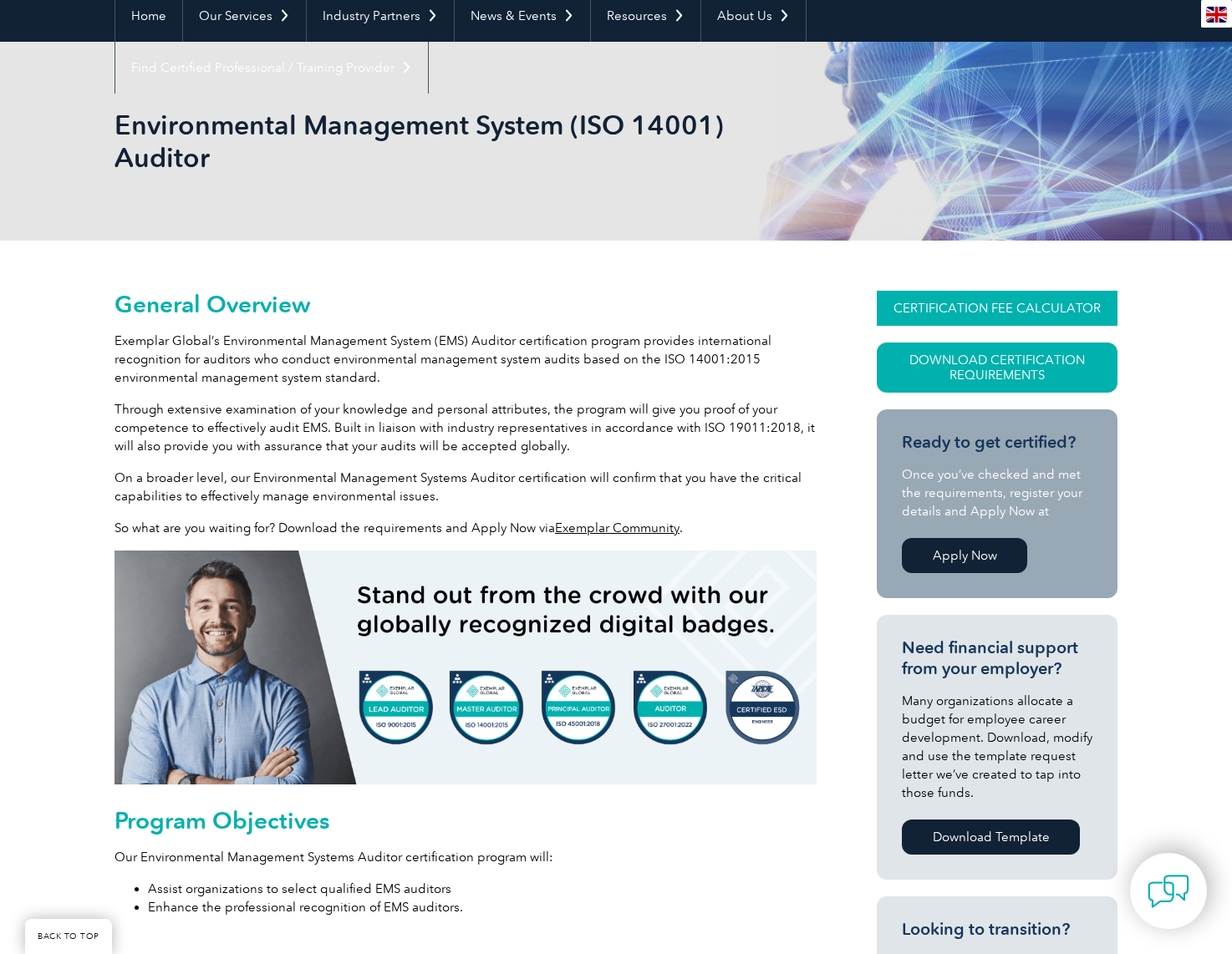
click at [1022, 301] on link "CERTIFICATION FEE CALCULATOR" at bounding box center [997, 308] width 241 height 35
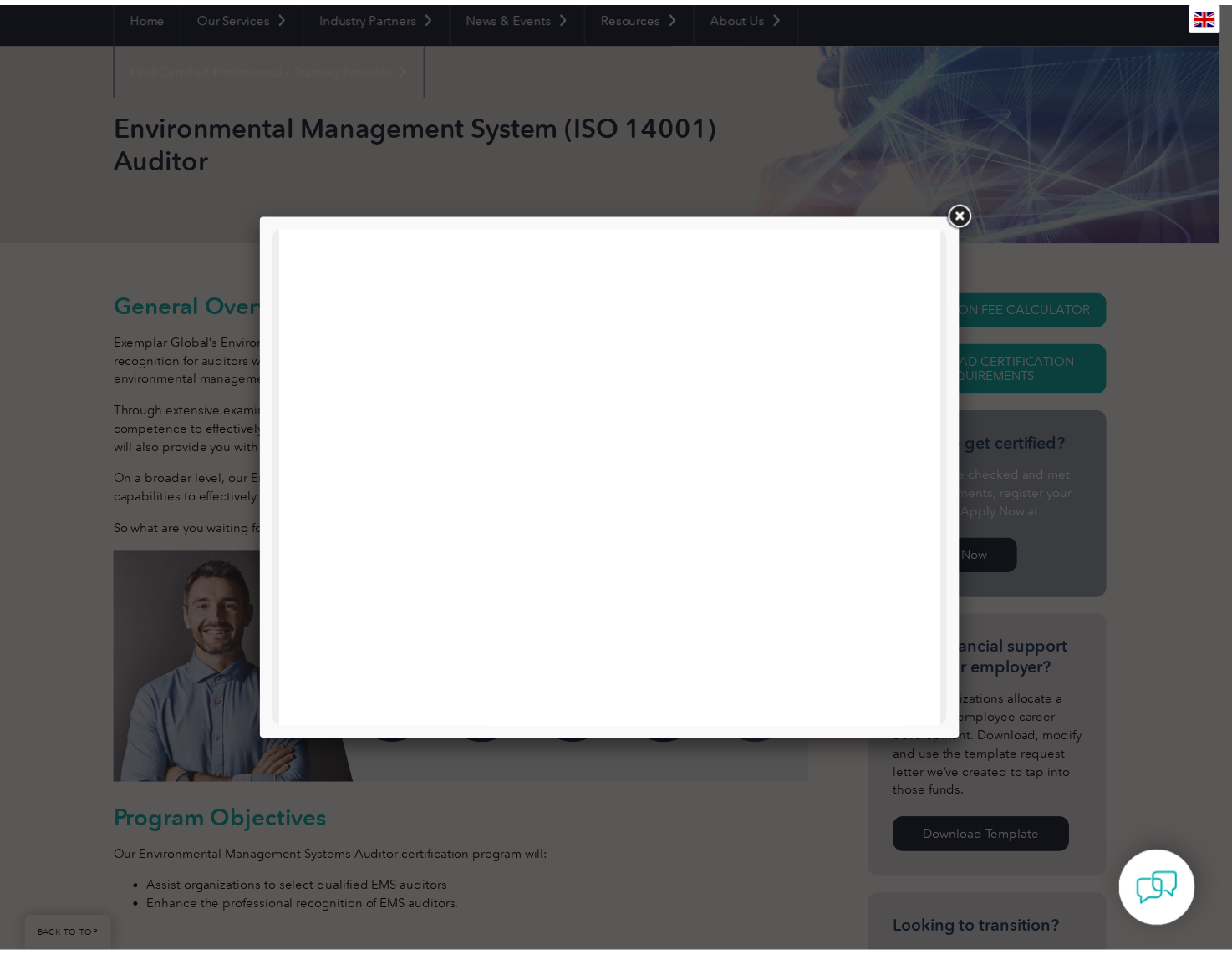
scroll to position [796, 0]
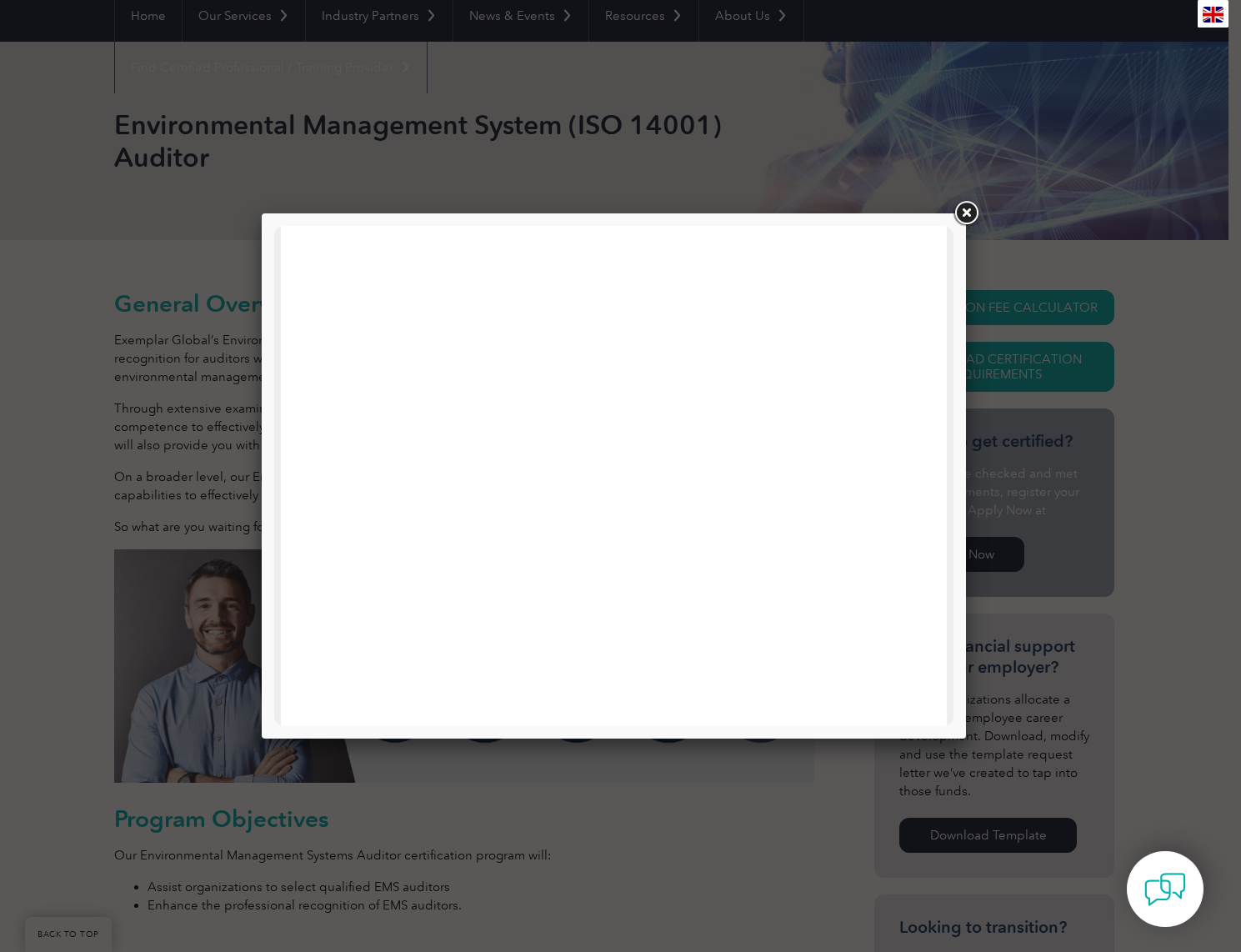
click at [964, 205] on link at bounding box center [966, 214] width 30 height 30
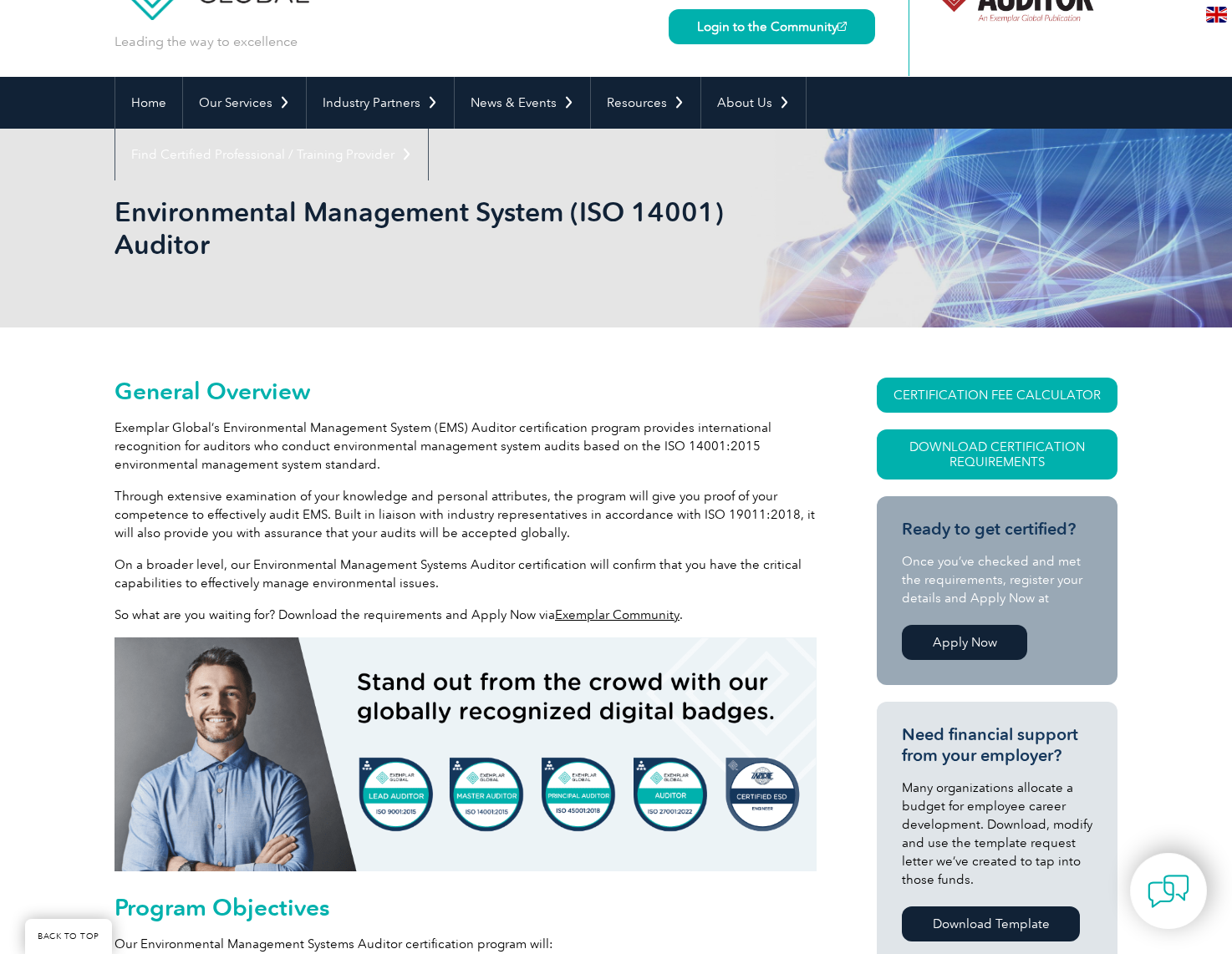
scroll to position [0, 0]
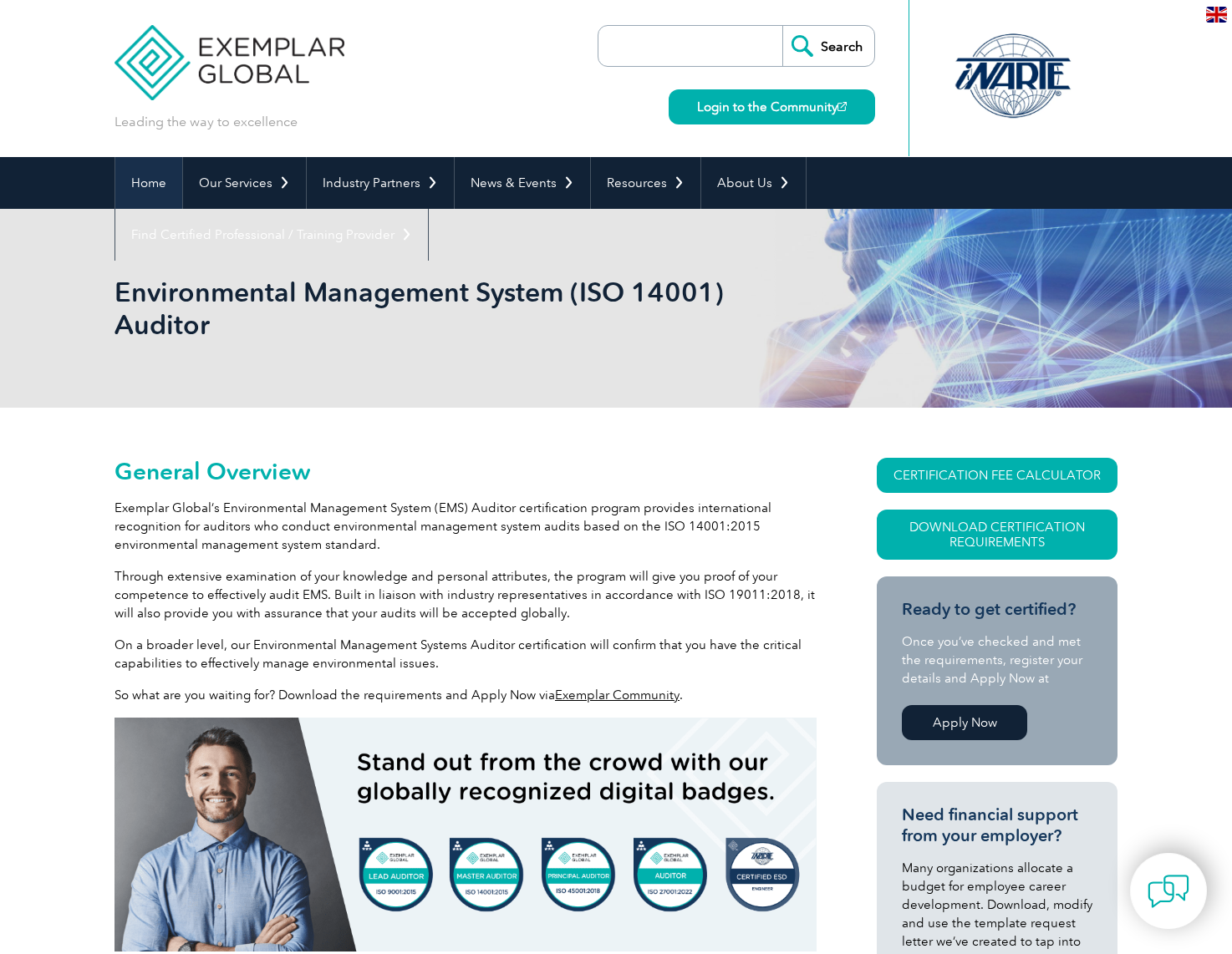
click at [141, 184] on link "Home" at bounding box center [148, 182] width 67 height 52
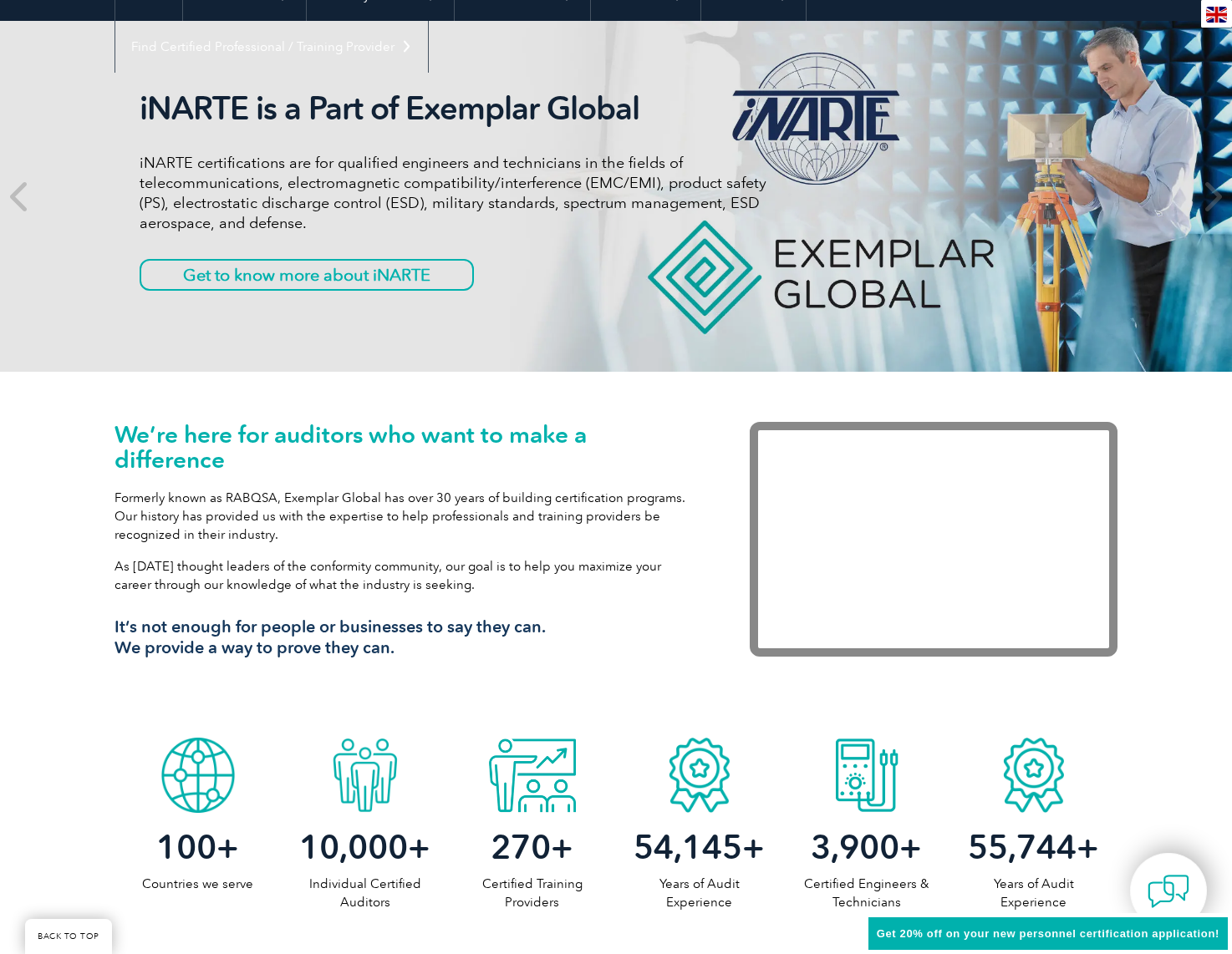
scroll to position [334, 0]
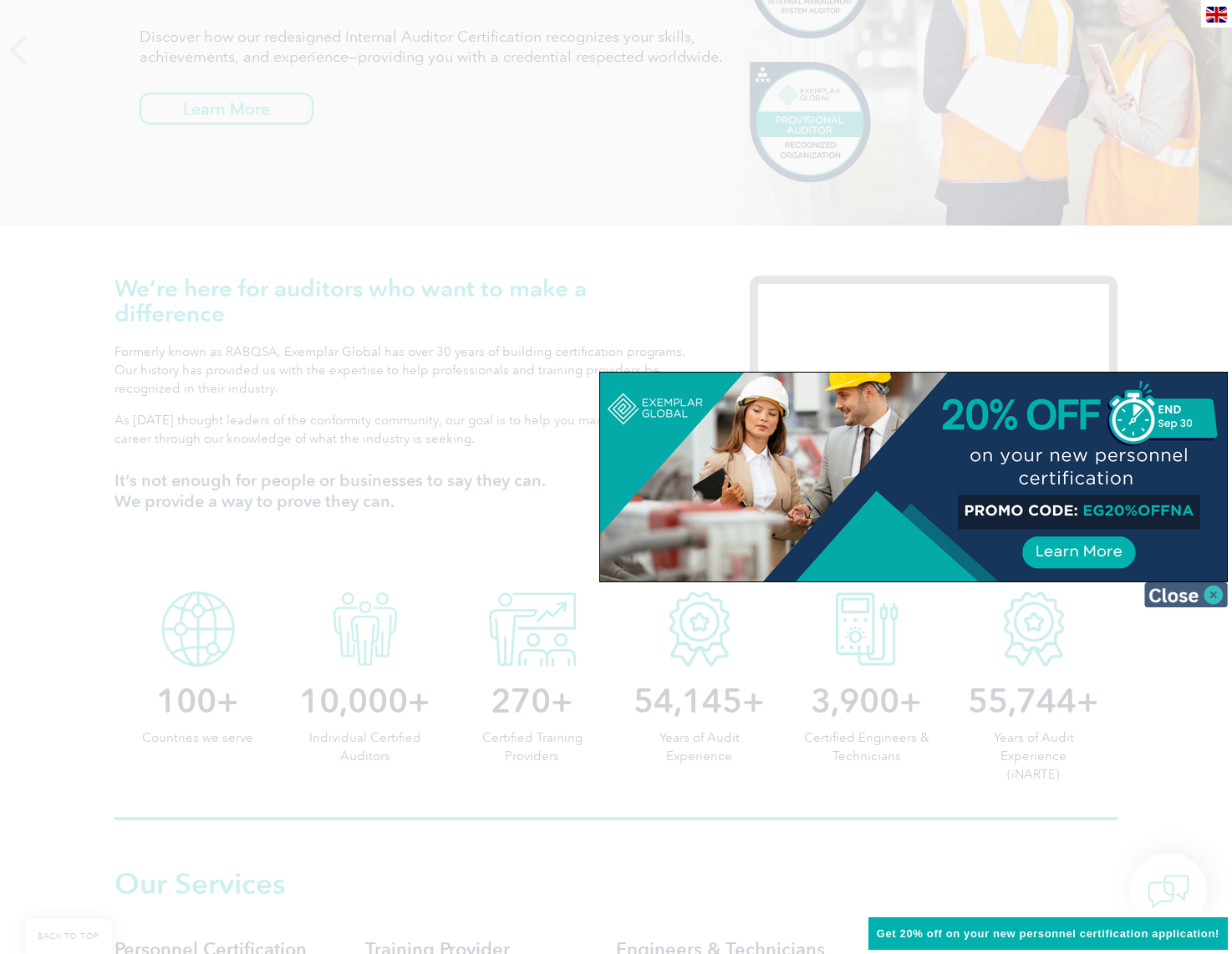
click at [1201, 596] on img at bounding box center [1186, 594] width 84 height 25
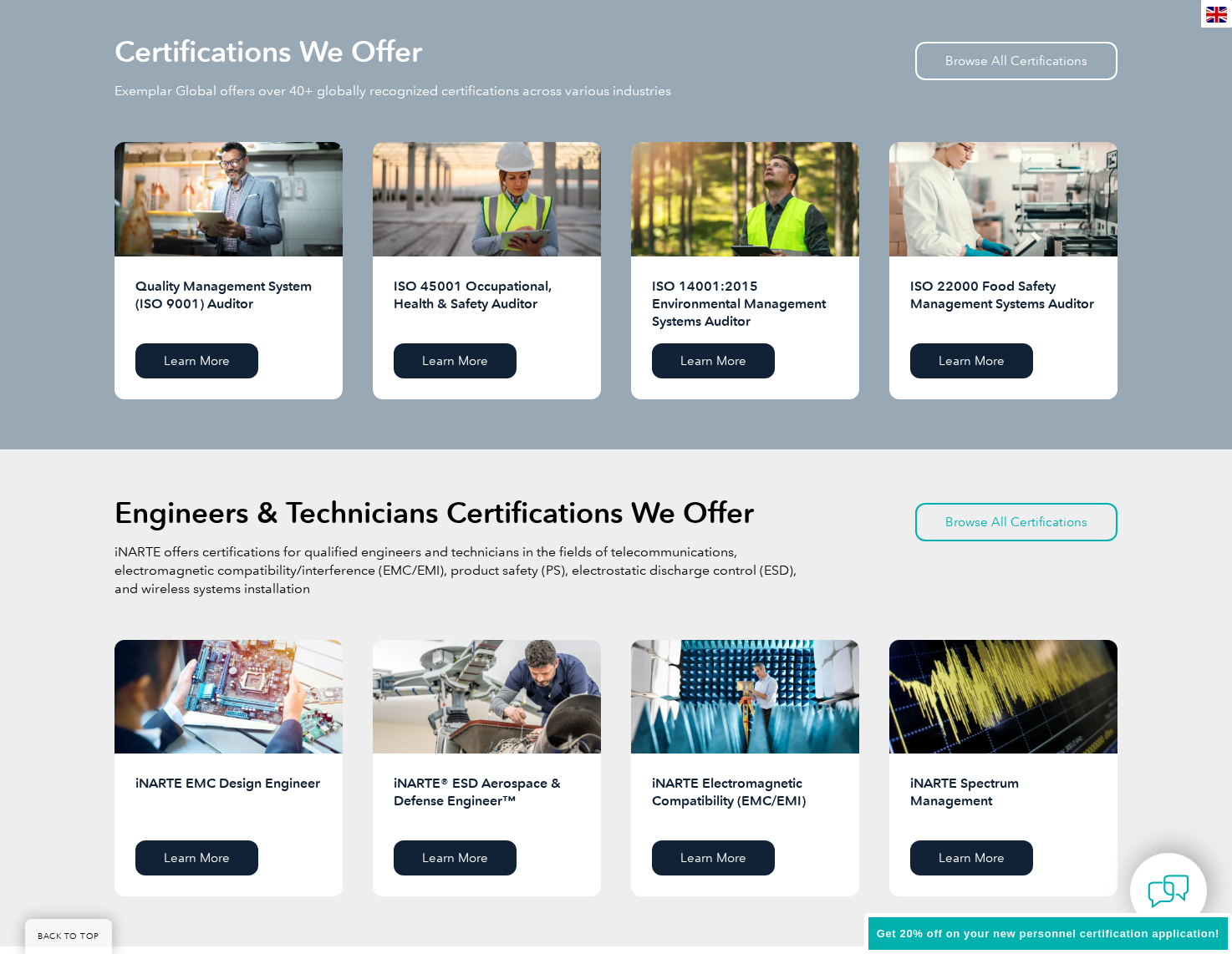
scroll to position [1503, 0]
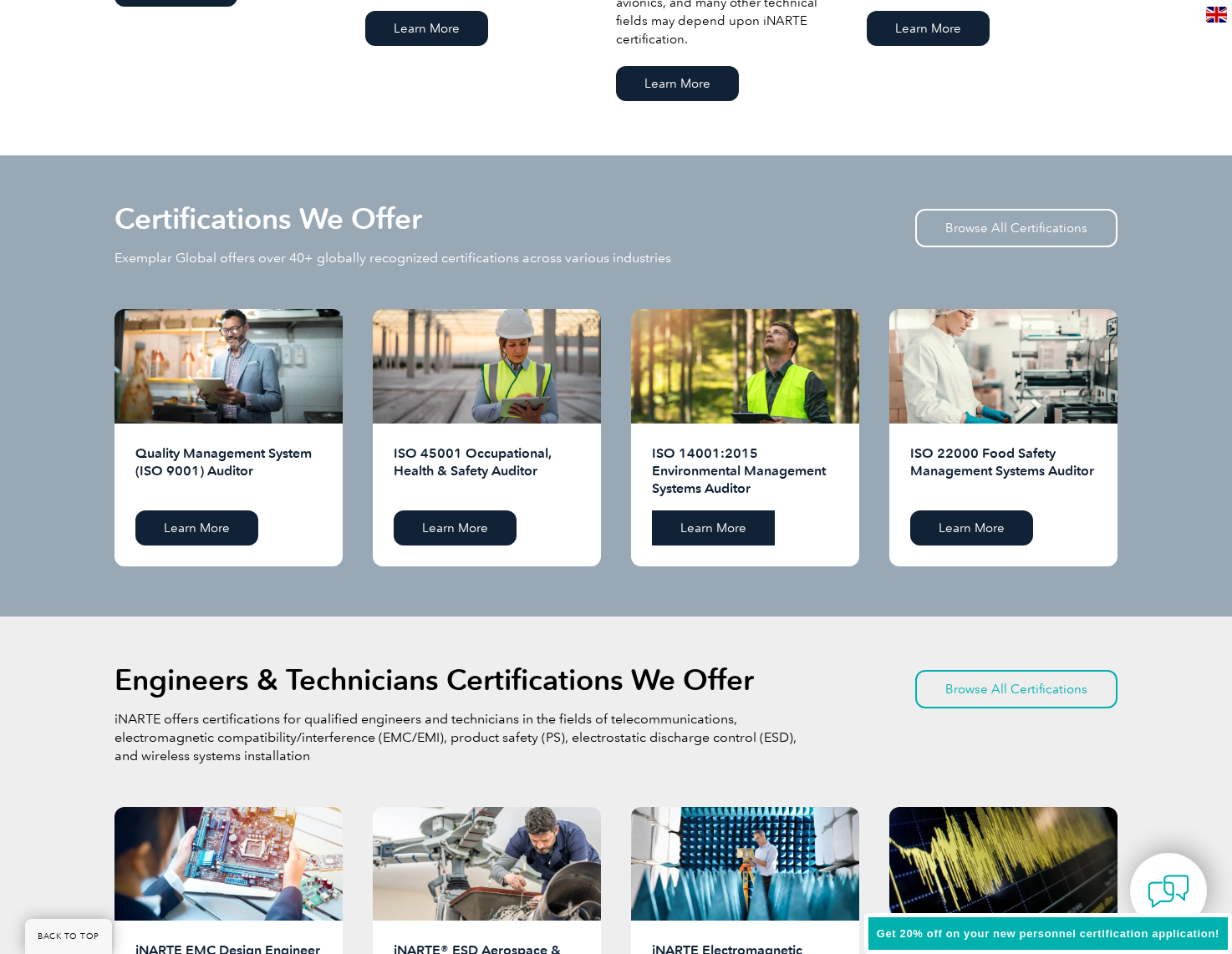
click at [724, 523] on link "Learn More" at bounding box center [713, 527] width 123 height 35
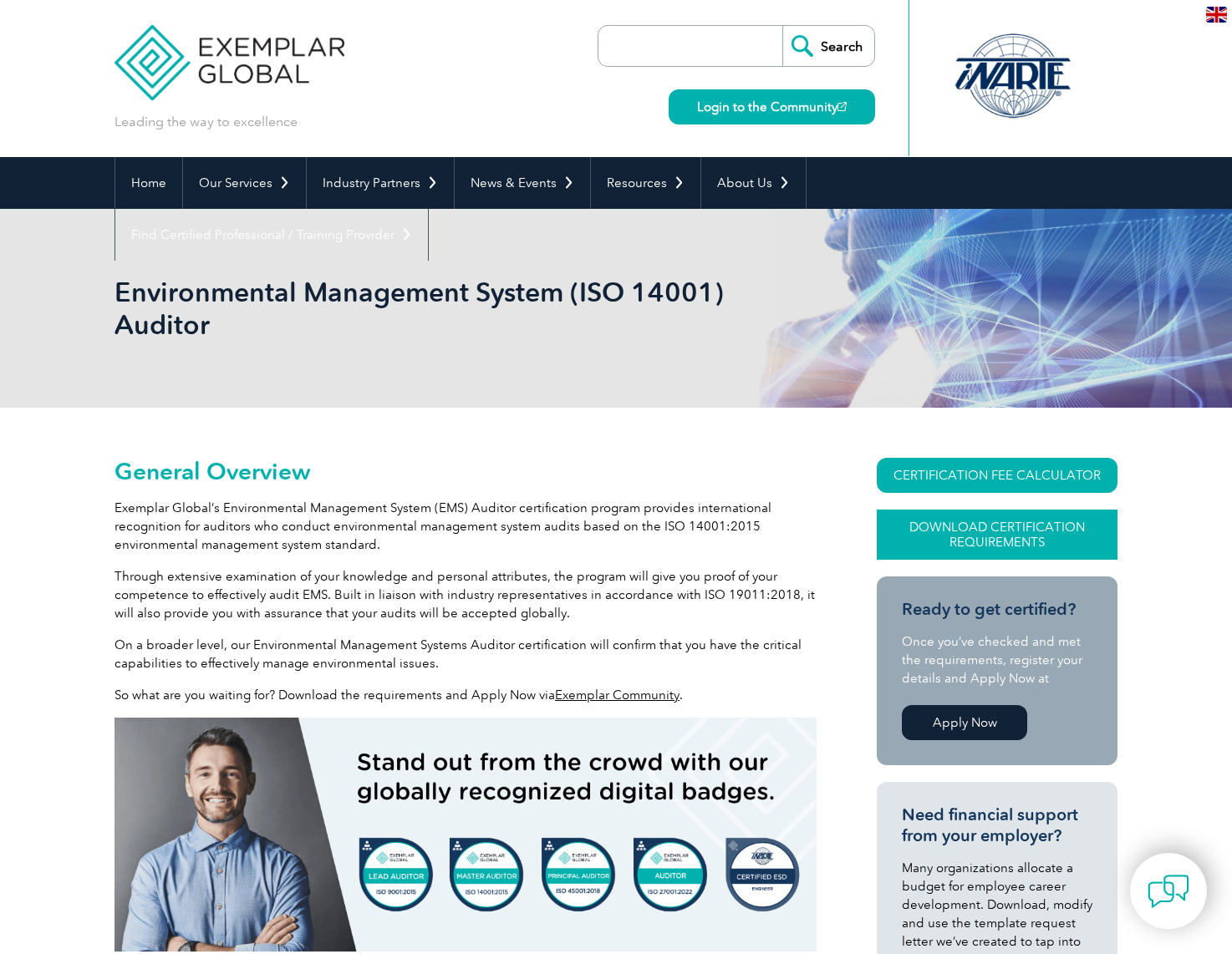
click at [1030, 533] on link "Download Certification Requirements" at bounding box center [997, 534] width 241 height 50
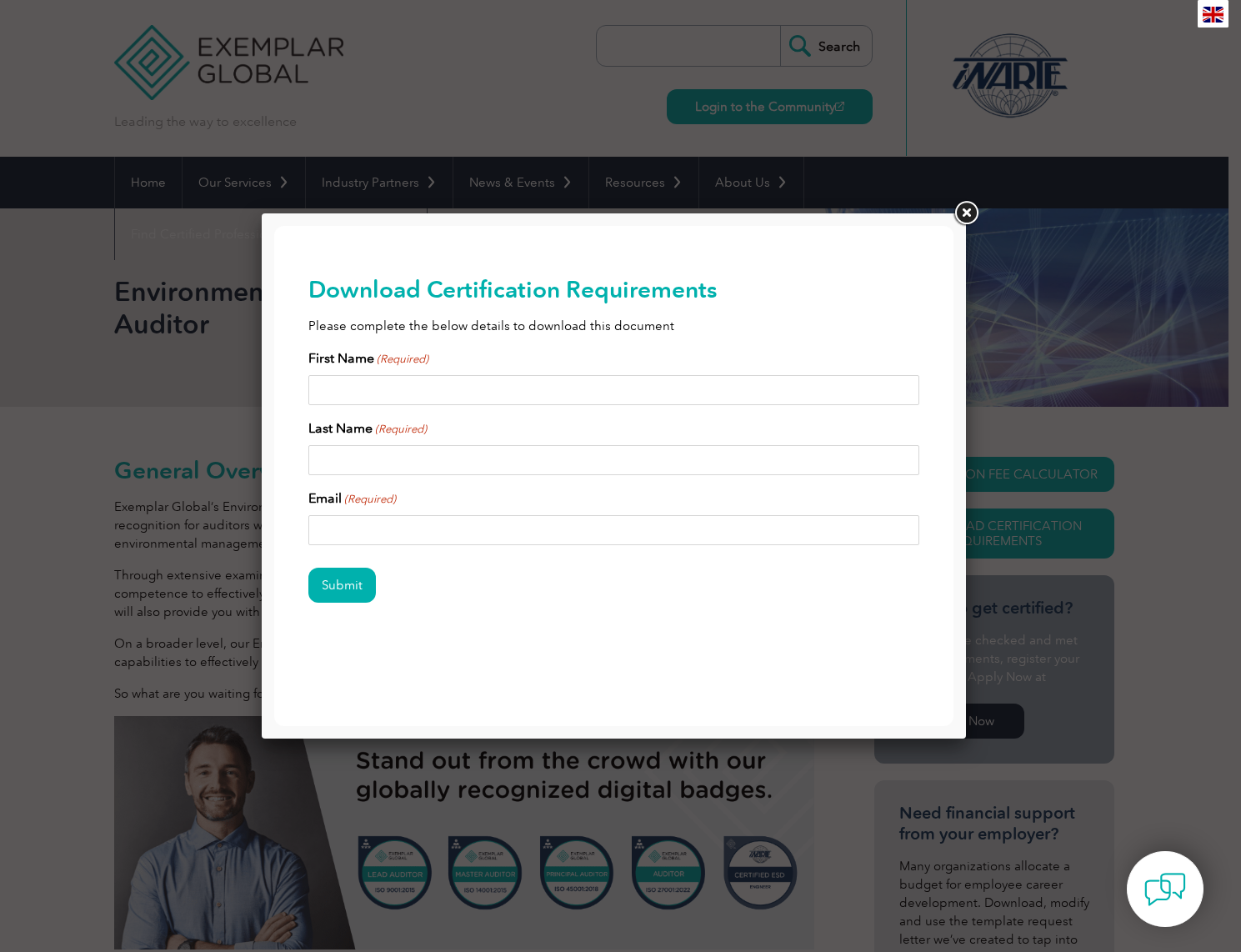
click at [367, 397] on input "First Name (Required)" at bounding box center [615, 390] width 612 height 30
type input "[PERSON_NAME]"
type input "Gilders"
type input "[EMAIL_ADDRESS][DOMAIN_NAME]"
click at [336, 590] on input "Submit" at bounding box center [343, 585] width 68 height 35
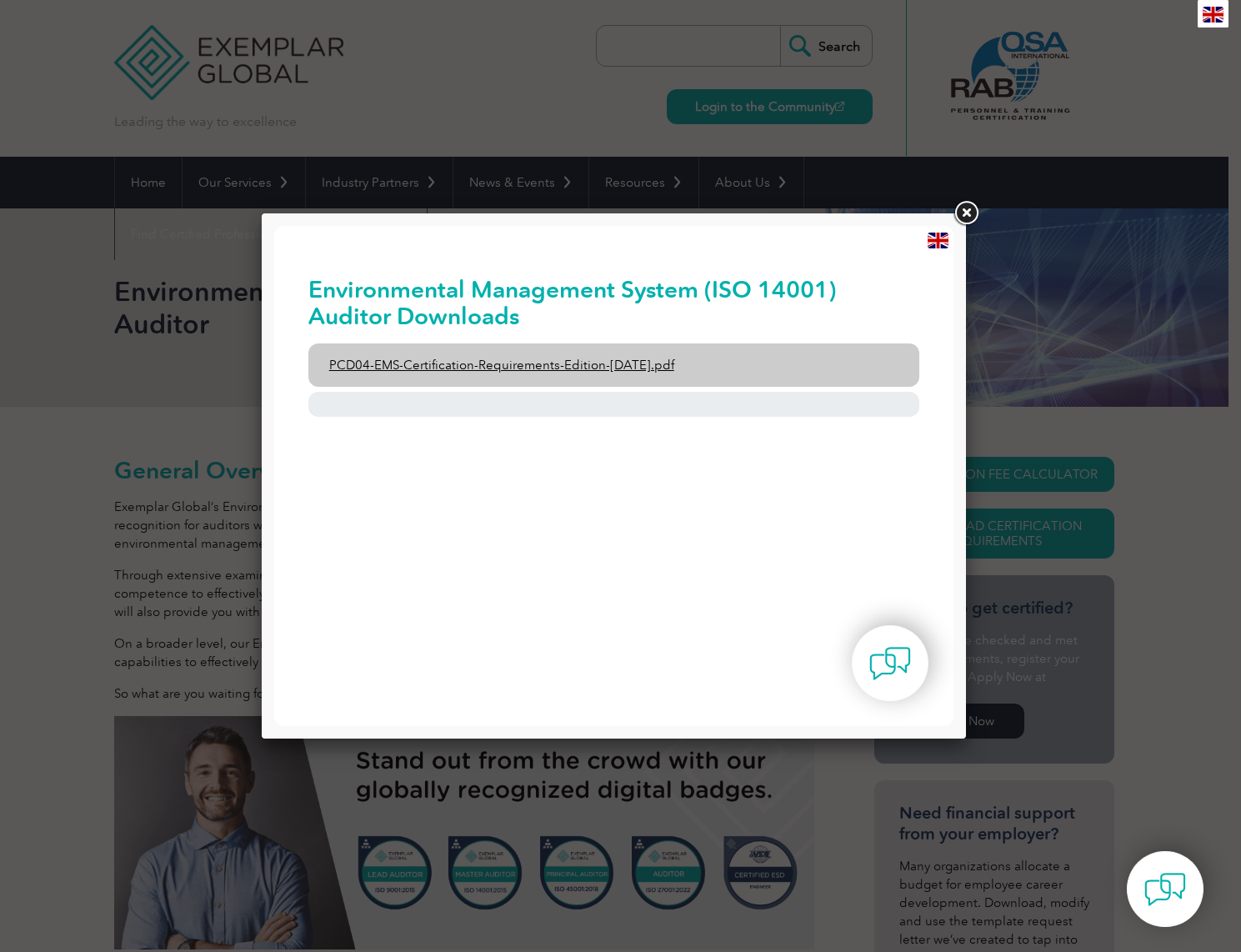
click at [656, 361] on link "PCD04-EMS-Certification-Requirements-Edition-[DATE].pdf" at bounding box center [615, 365] width 612 height 43
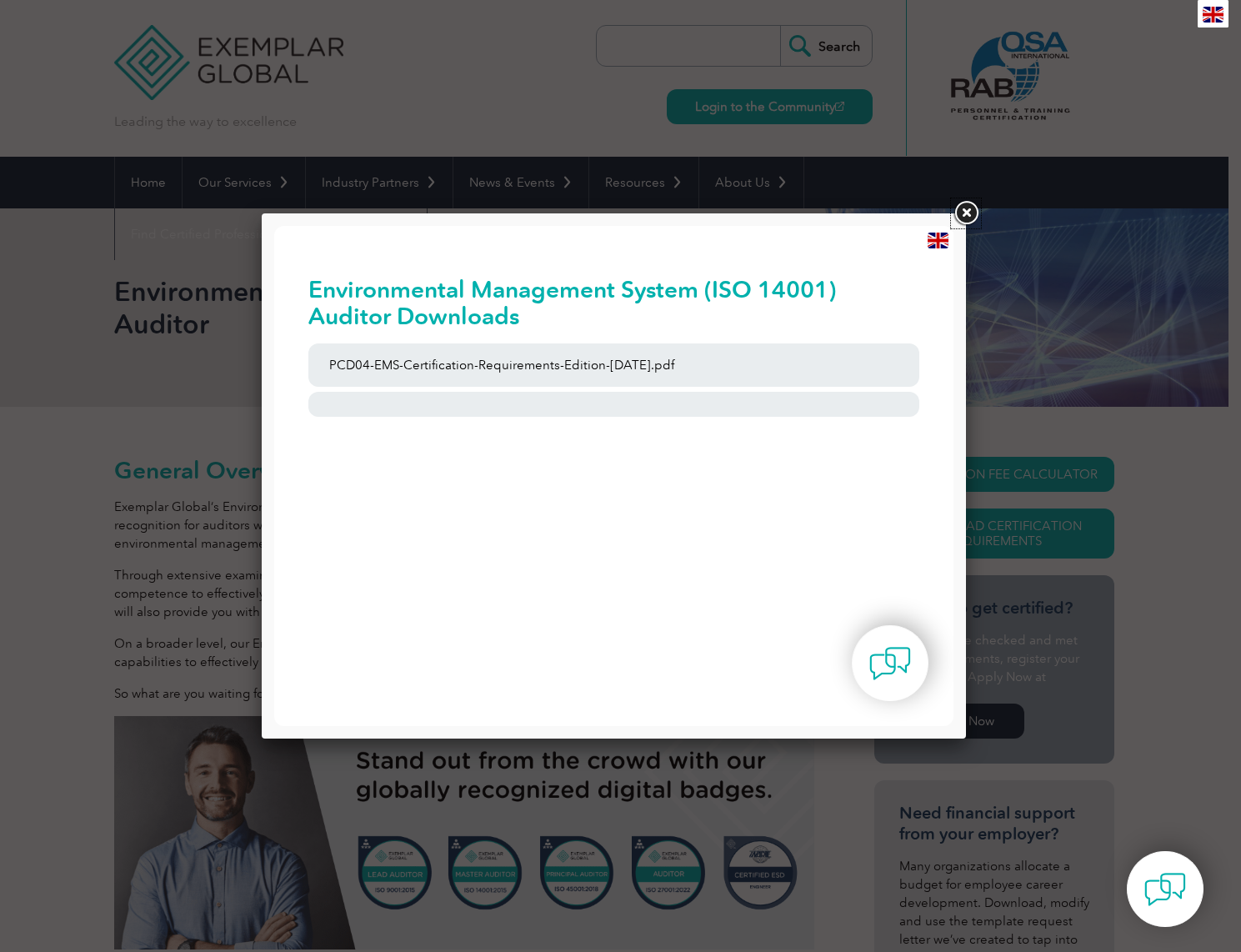
click at [959, 208] on link at bounding box center [966, 214] width 30 height 30
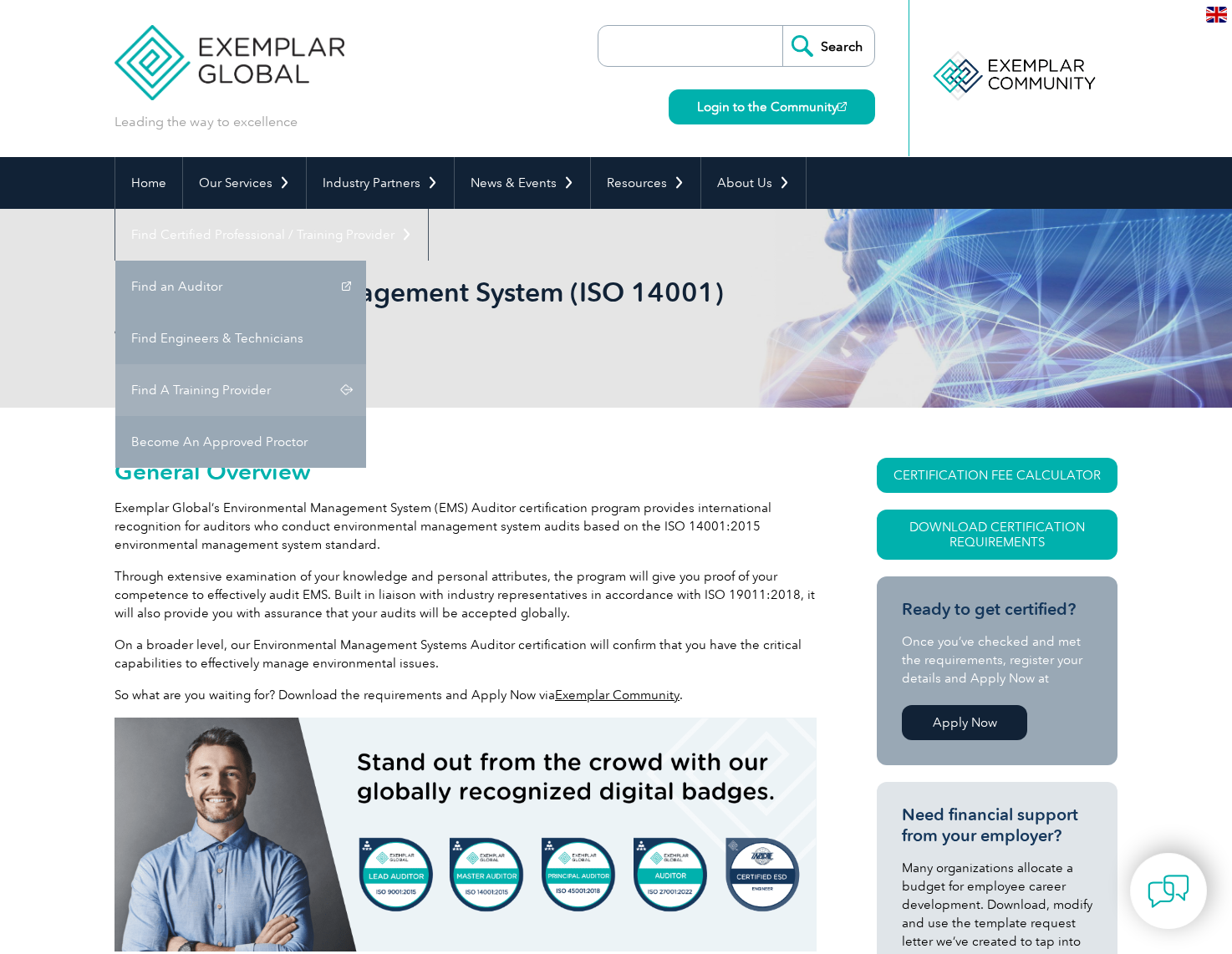
click at [366, 364] on link "Find A Training Provider" at bounding box center [241, 390] width 251 height 52
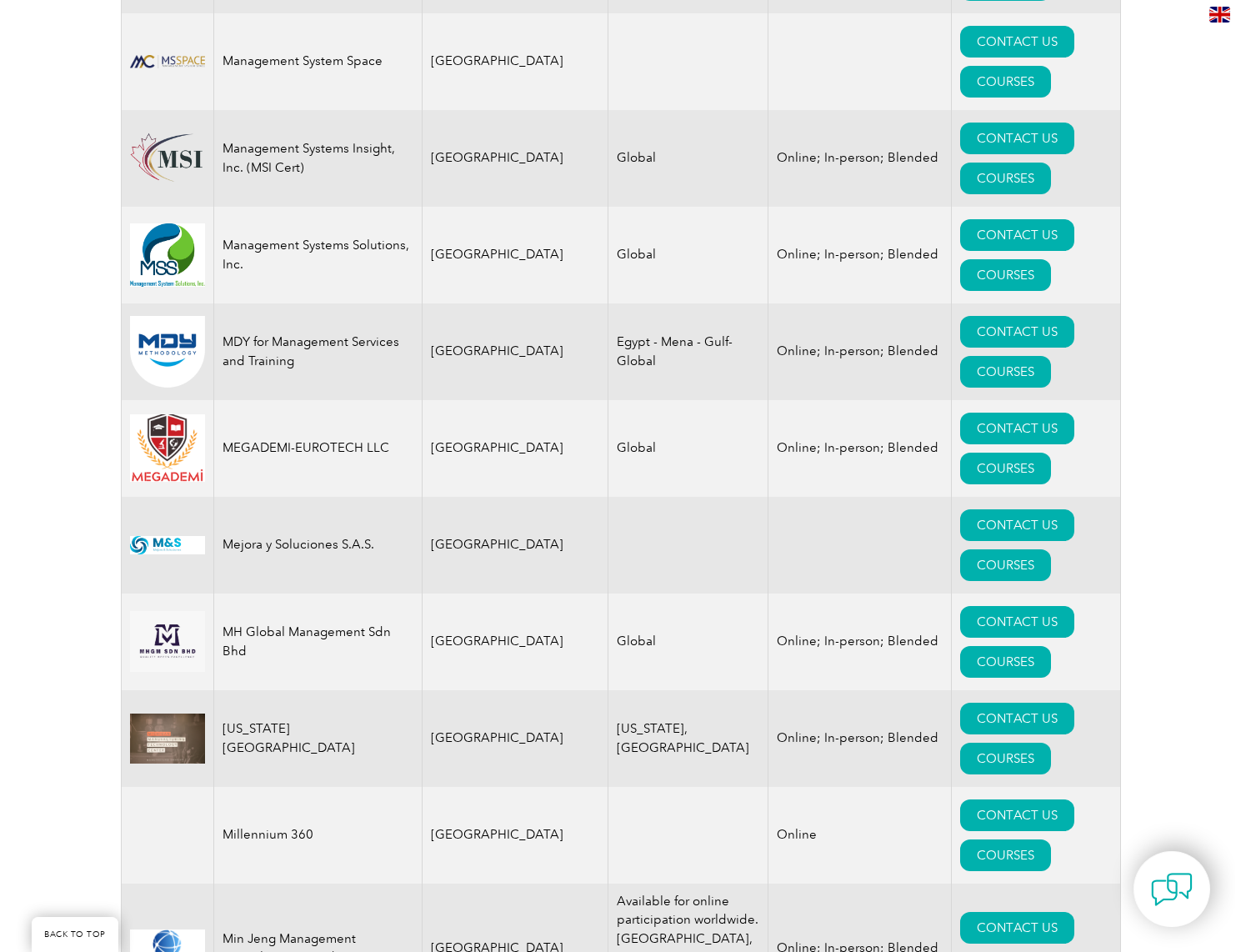
scroll to position [16421, 0]
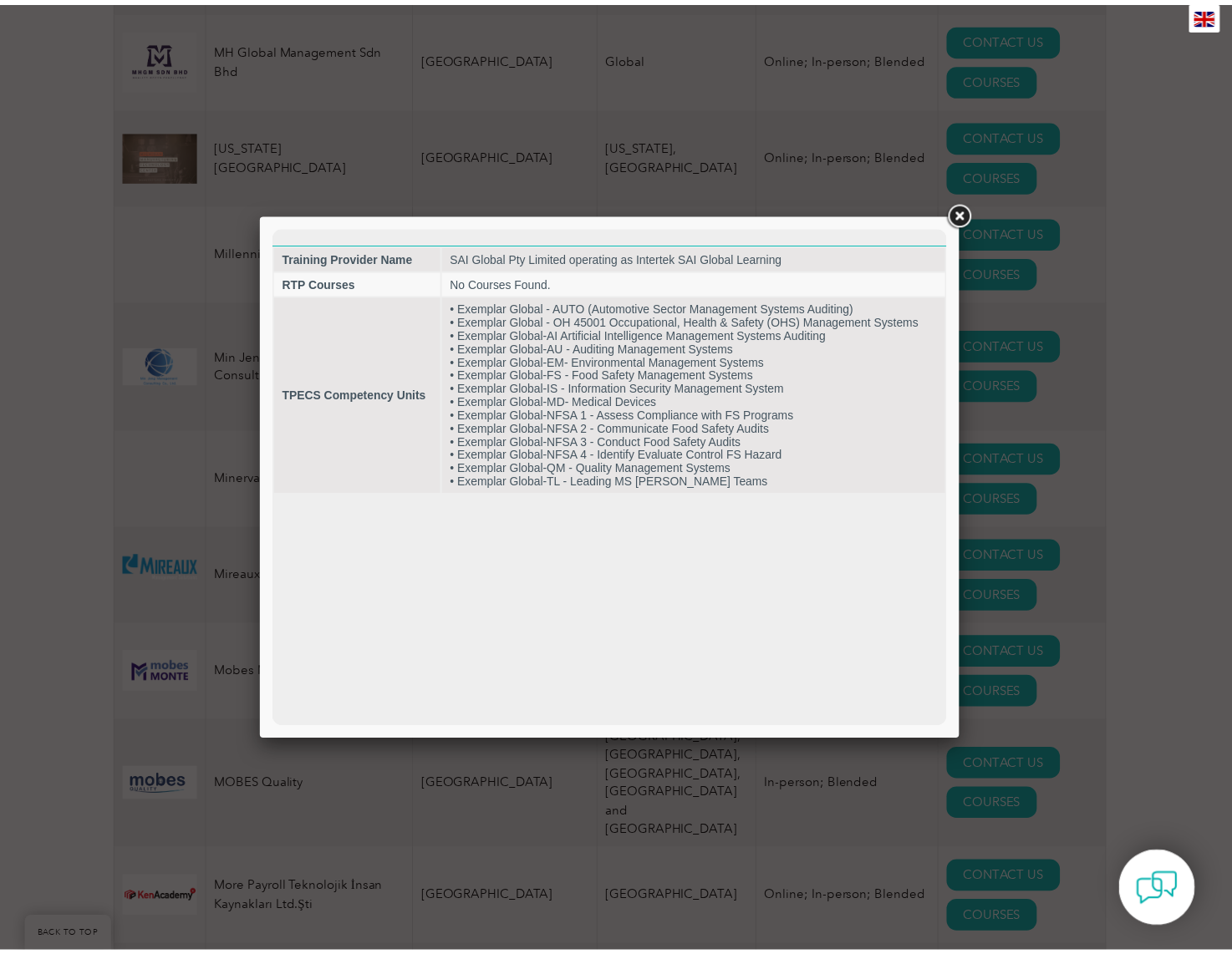
scroll to position [0, 0]
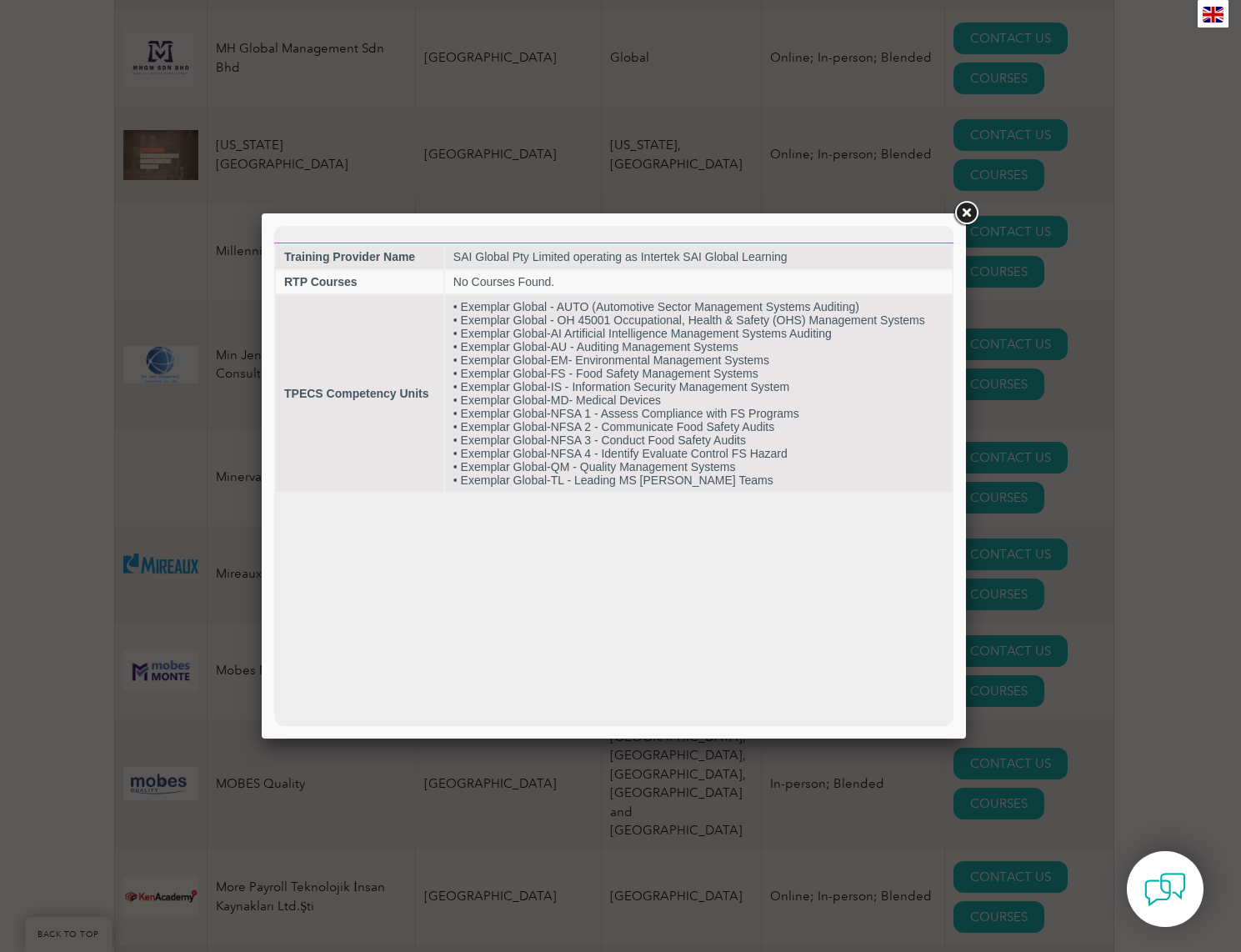
click at [969, 209] on link at bounding box center [966, 214] width 30 height 30
